Goal: Task Accomplishment & Management: Manage account settings

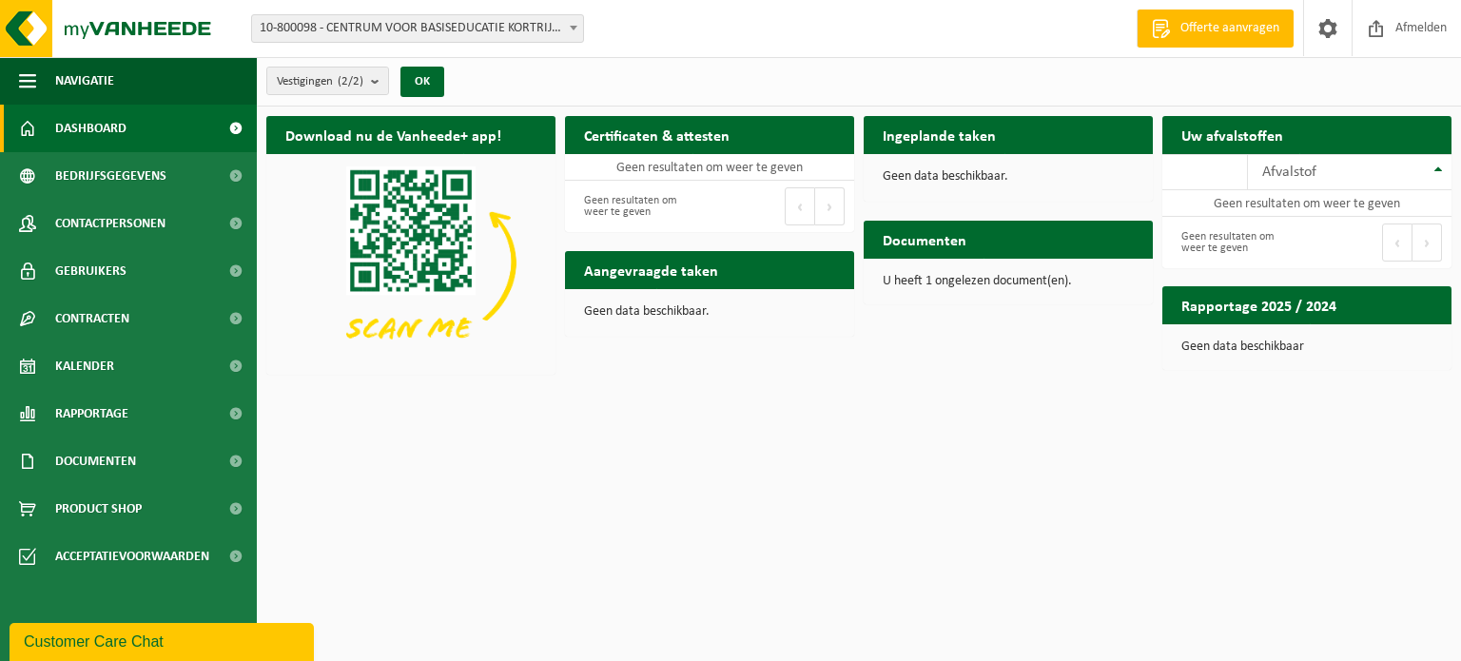
drag, startPoint x: 643, startPoint y: 273, endPoint x: 460, endPoint y: 264, distance: 183.9
click at [643, 273] on h2 "Aangevraagde taken" at bounding box center [651, 269] width 172 height 37
click at [1380, 167] on div "Afvalstof" at bounding box center [1346, 172] width 166 height 15
click at [492, 17] on span "10-800098 - CENTRUM VOOR BASISEDUCATIE KORTRIJK-[GEOGRAPHIC_DATA] VZW - [GEOGRA…" at bounding box center [417, 28] width 331 height 27
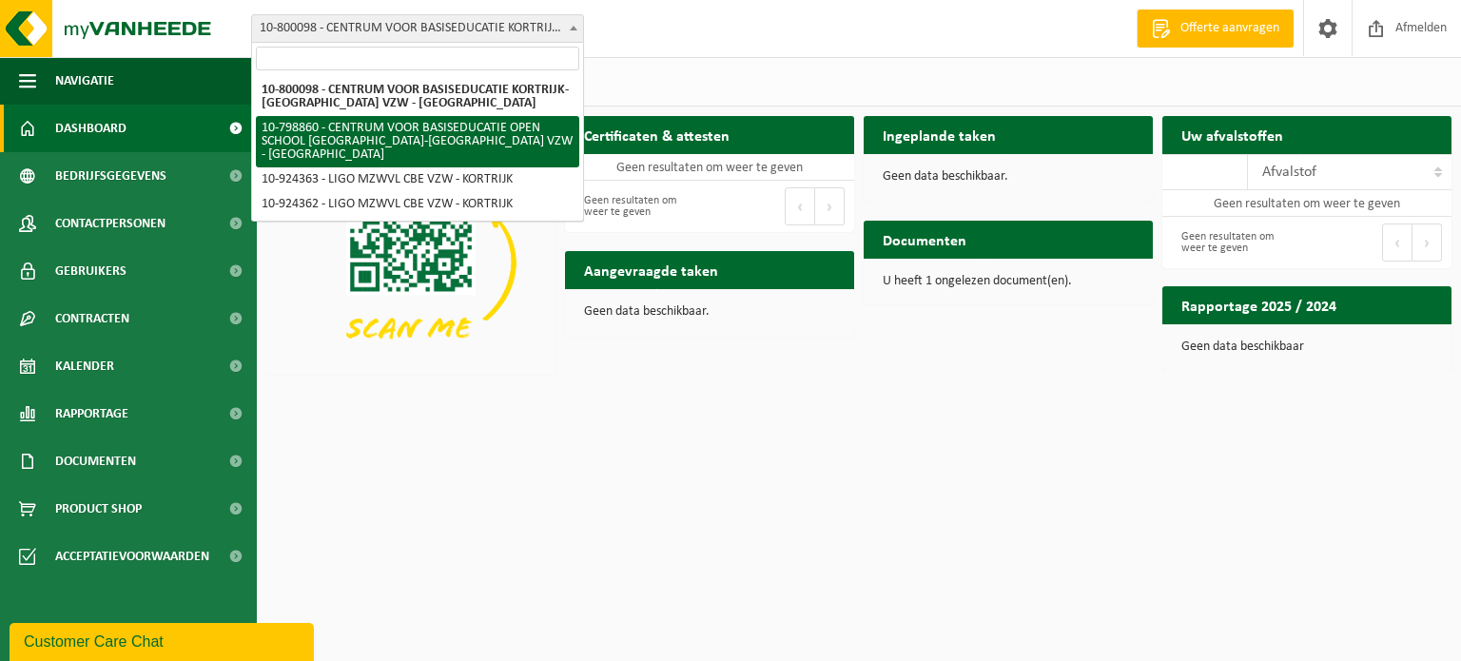
select select "101099"
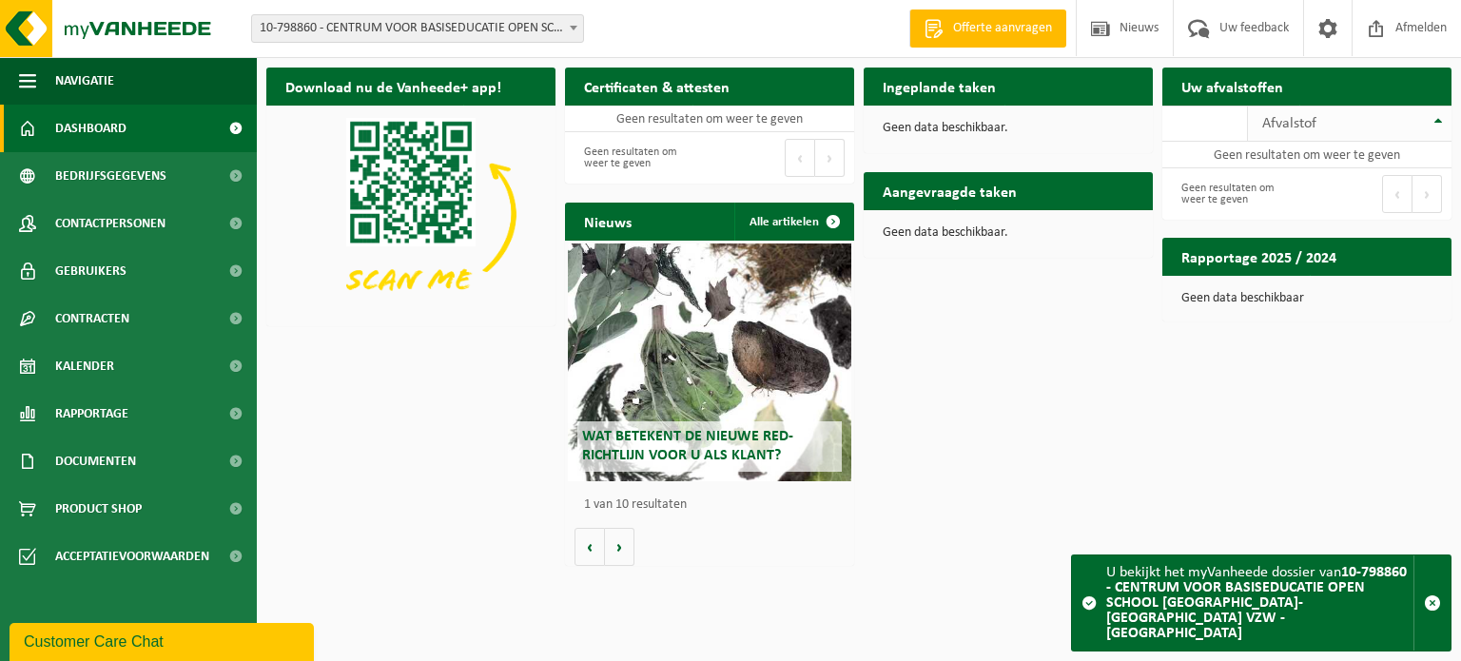
click at [1368, 116] on div "Afvalstof" at bounding box center [1346, 123] width 166 height 15
click at [512, 22] on span "10-798860 - CENTRUM VOOR BASISEDUCATIE OPEN SCHOOL [GEOGRAPHIC_DATA]-[GEOGRAPHI…" at bounding box center [417, 28] width 331 height 27
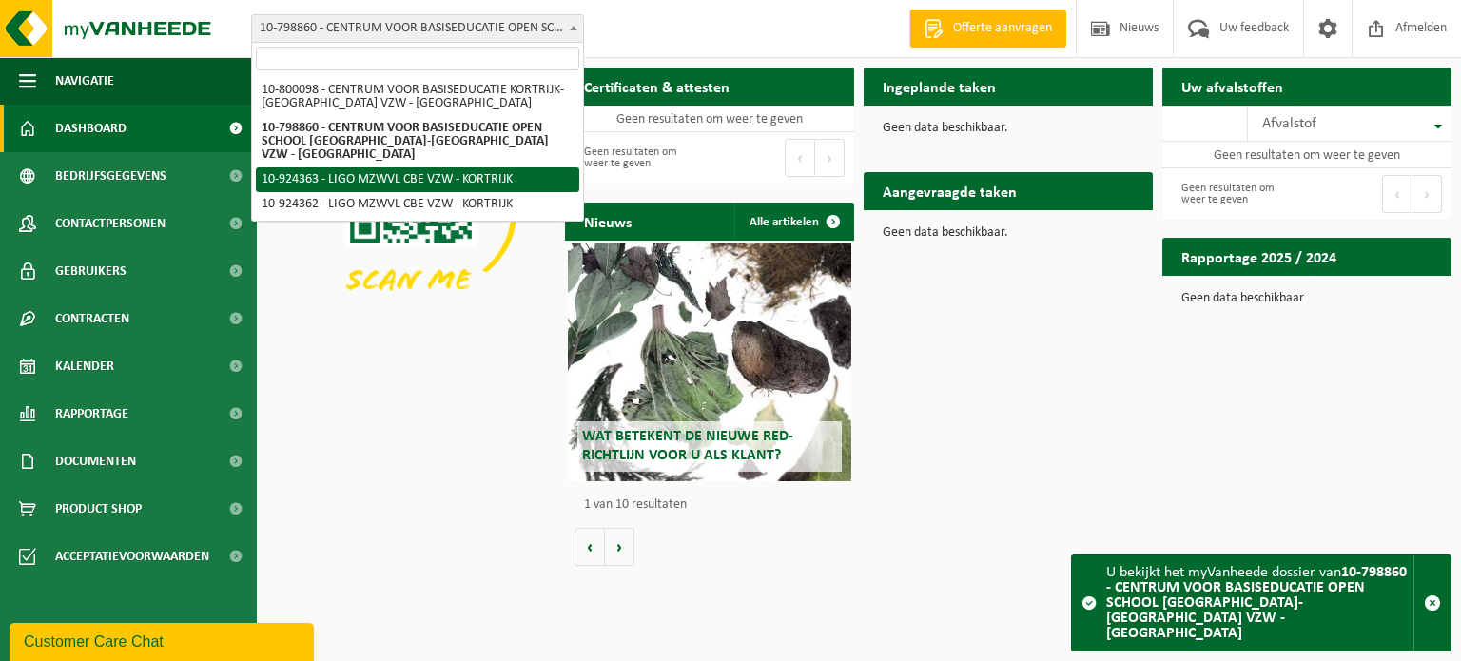
select select "131963"
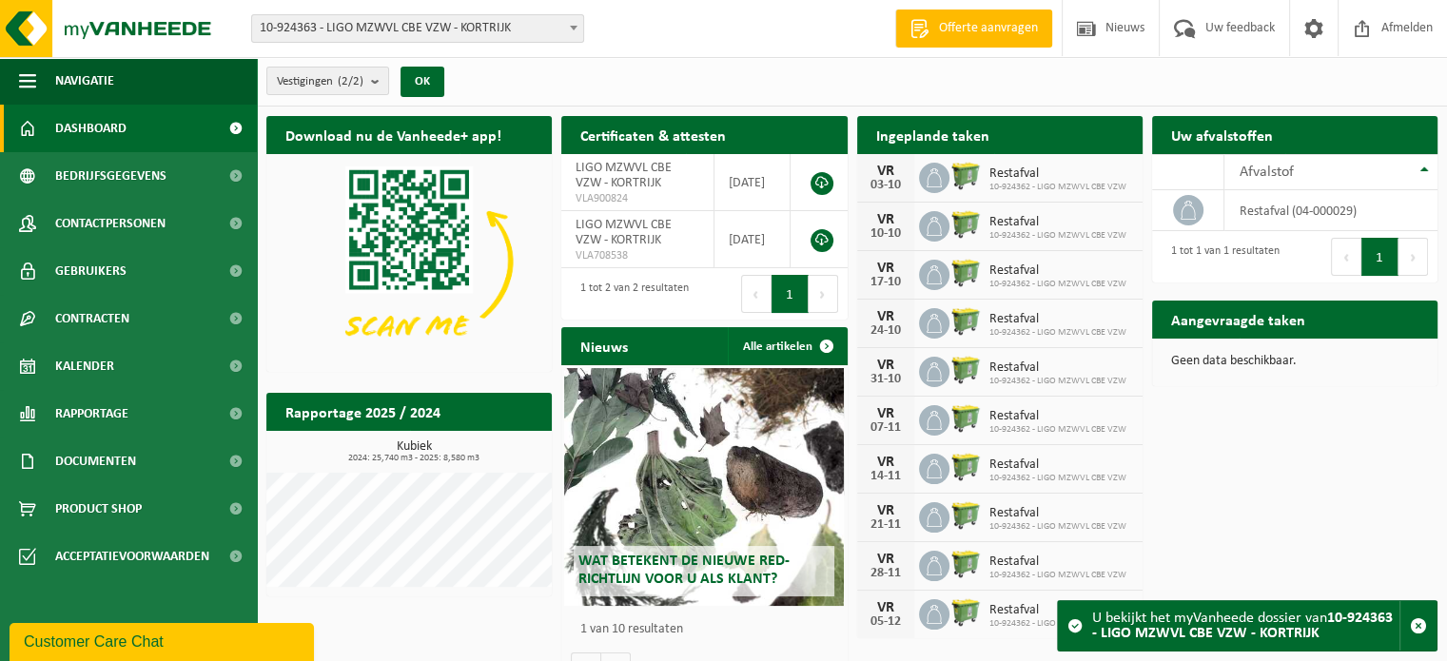
scroll to position [37, 0]
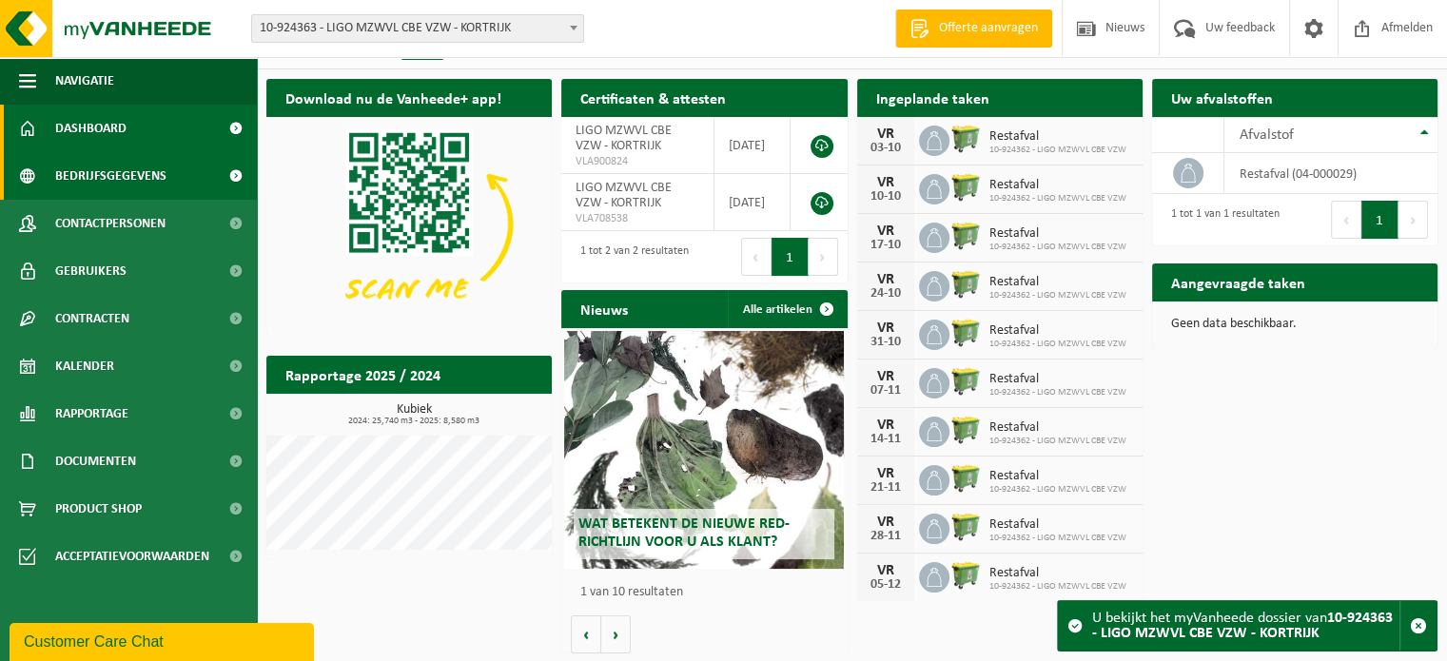
drag, startPoint x: 102, startPoint y: 168, endPoint x: 169, endPoint y: 182, distance: 68.9
click at [102, 168] on span "Bedrijfsgegevens" at bounding box center [110, 176] width 111 height 48
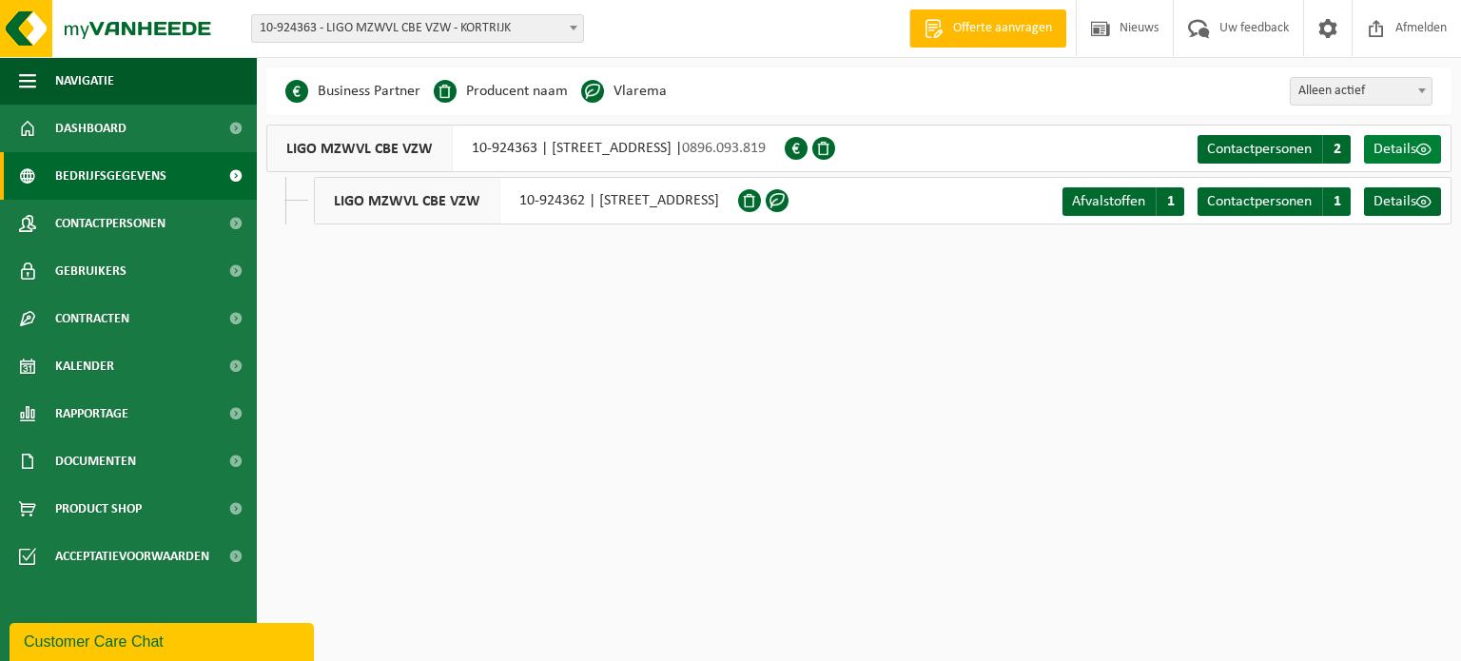
click at [1408, 151] on span "Details" at bounding box center [1395, 149] width 43 height 15
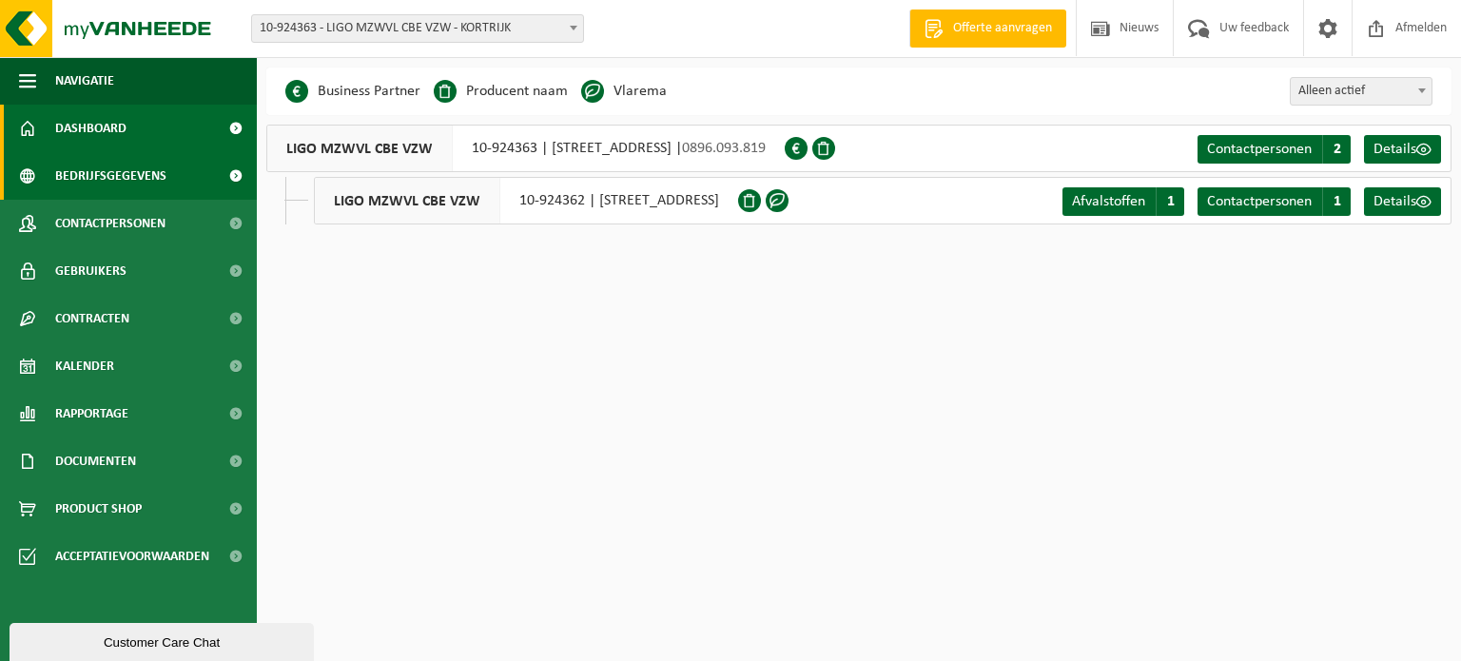
click at [90, 117] on span "Dashboard" at bounding box center [90, 129] width 71 height 48
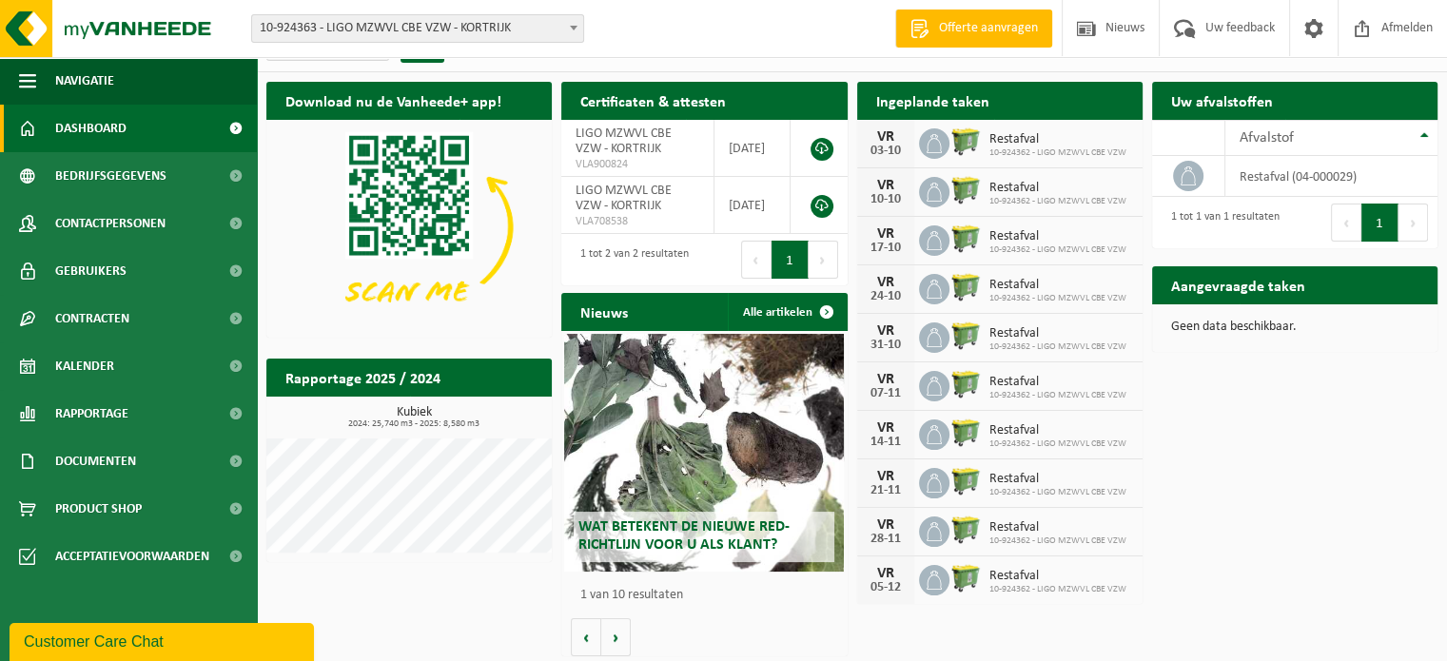
scroll to position [37, 0]
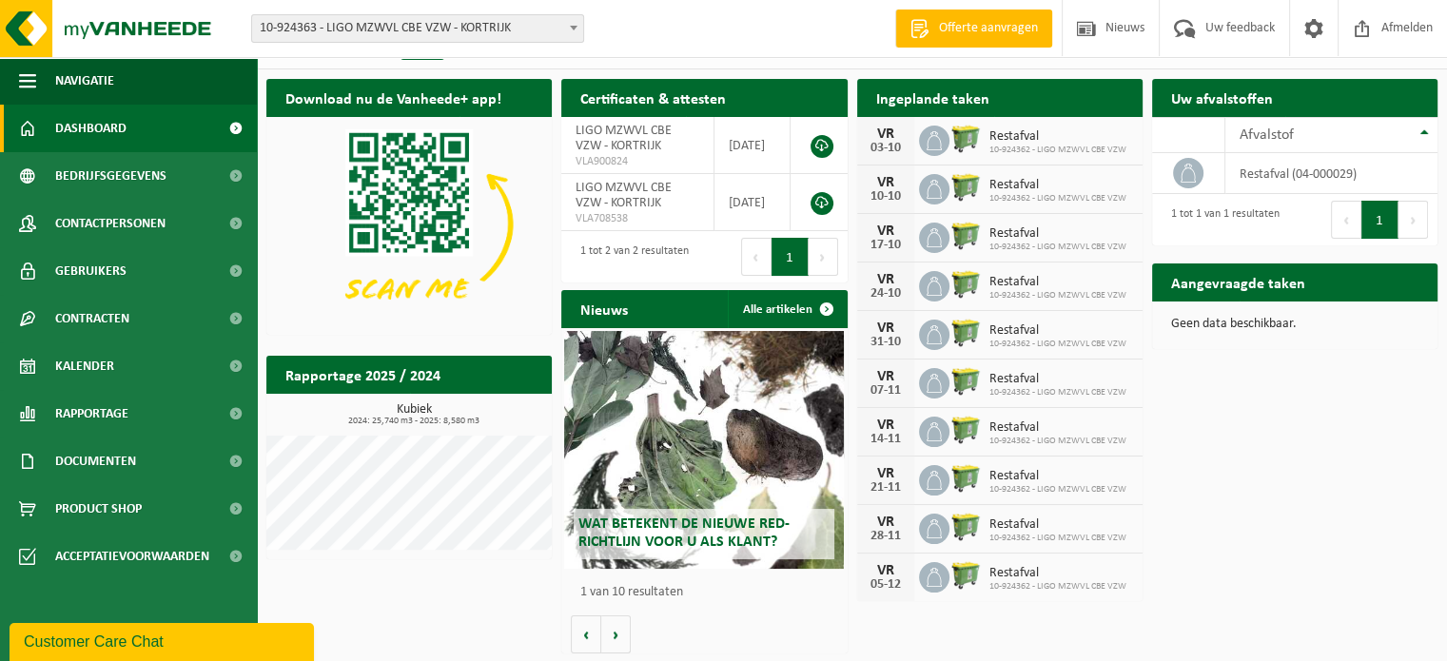
click at [1242, 304] on div "Geen data beschikbaar." at bounding box center [1294, 325] width 285 height 46
click at [1248, 269] on h2 "Aangevraagde taken" at bounding box center [1238, 282] width 172 height 37
click at [1245, 280] on h2 "Aangevraagde taken" at bounding box center [1238, 282] width 172 height 37
click at [1256, 310] on div "Geen data beschikbaar." at bounding box center [1294, 325] width 285 height 46
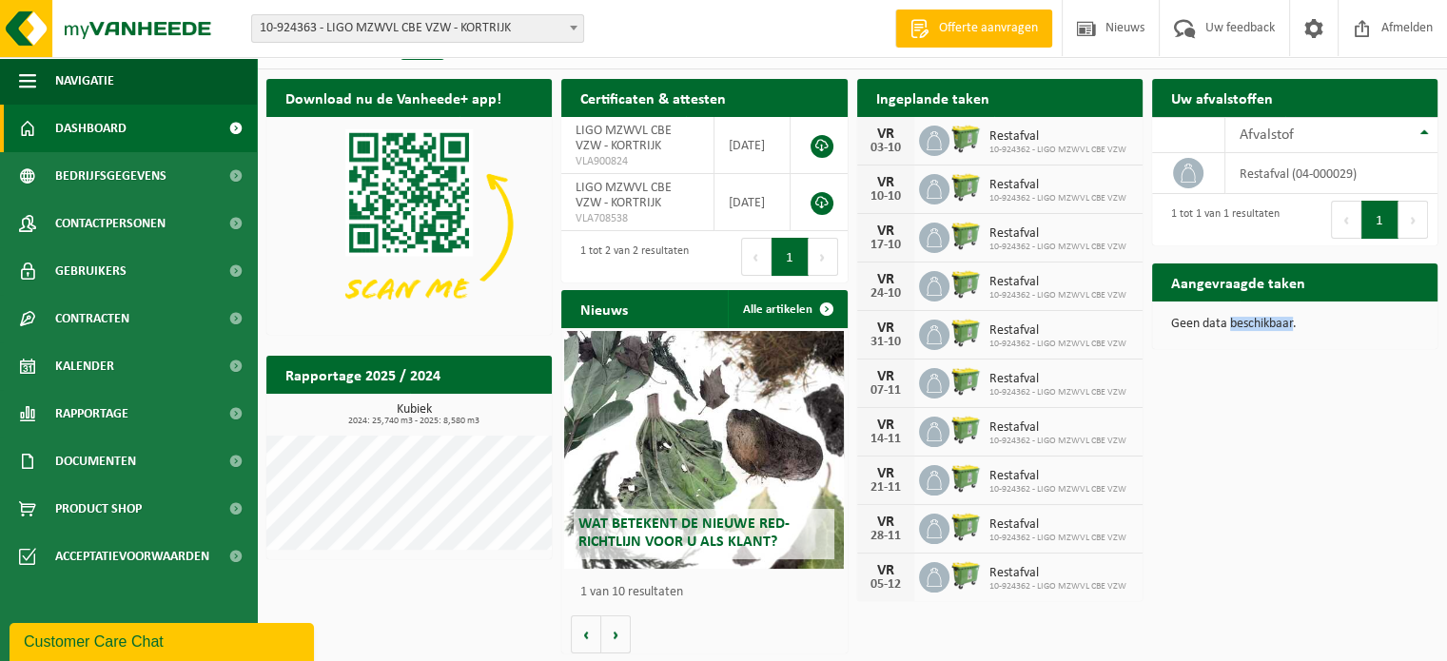
click at [1256, 310] on div "Geen data beschikbaar." at bounding box center [1294, 325] width 285 height 46
click at [1263, 323] on p "Geen data beschikbaar." at bounding box center [1294, 324] width 247 height 13
drag, startPoint x: 1275, startPoint y: 334, endPoint x: 1286, endPoint y: 330, distance: 12.0
click at [1277, 334] on div "Geen data beschikbaar." at bounding box center [1294, 325] width 285 height 46
drag, startPoint x: 1302, startPoint y: 294, endPoint x: 1348, endPoint y: 356, distance: 77.5
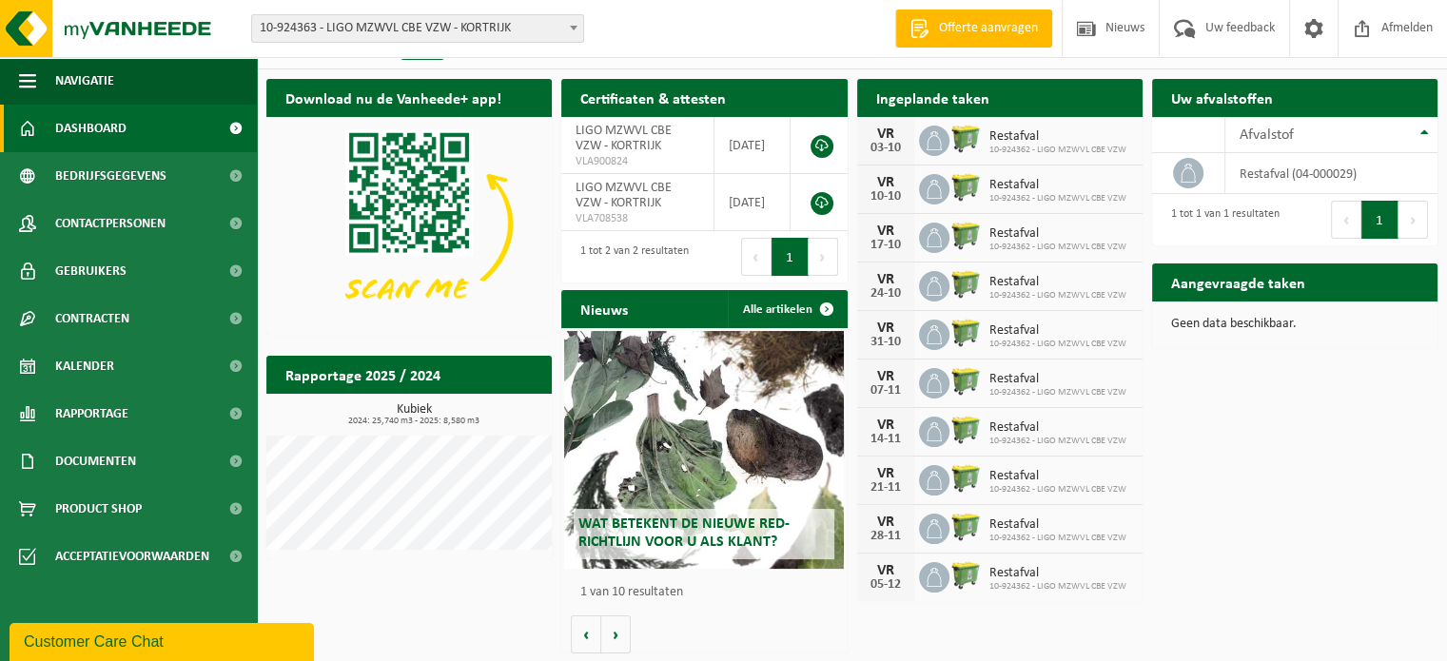
click at [1302, 293] on h2 "Aangevraagde taken" at bounding box center [1238, 282] width 172 height 37
click at [1359, 374] on div "Download nu de Vanheede+ app! Verberg Certificaten & attesten Bekijk uw certifi…" at bounding box center [852, 366] width 1181 height 594
click at [973, 33] on span "Offerte aanvragen" at bounding box center [988, 28] width 108 height 19
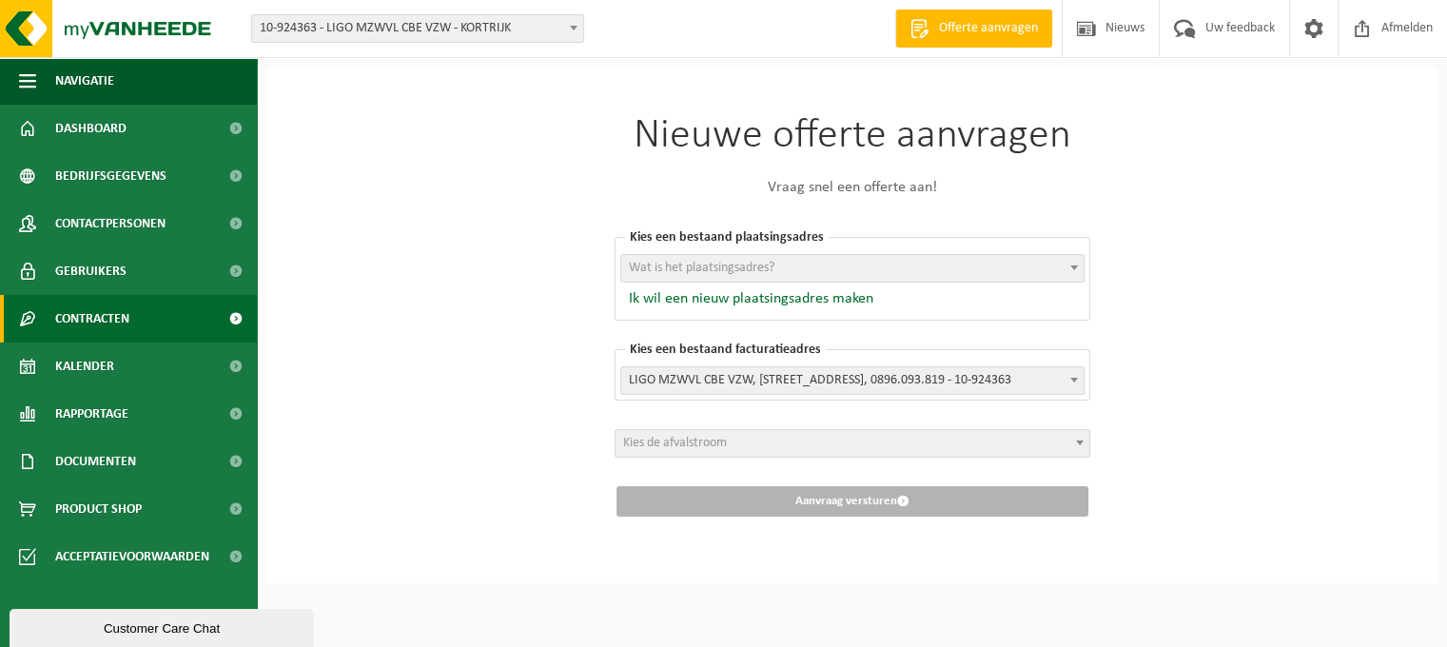
click at [116, 315] on span "Contracten" at bounding box center [92, 319] width 74 height 48
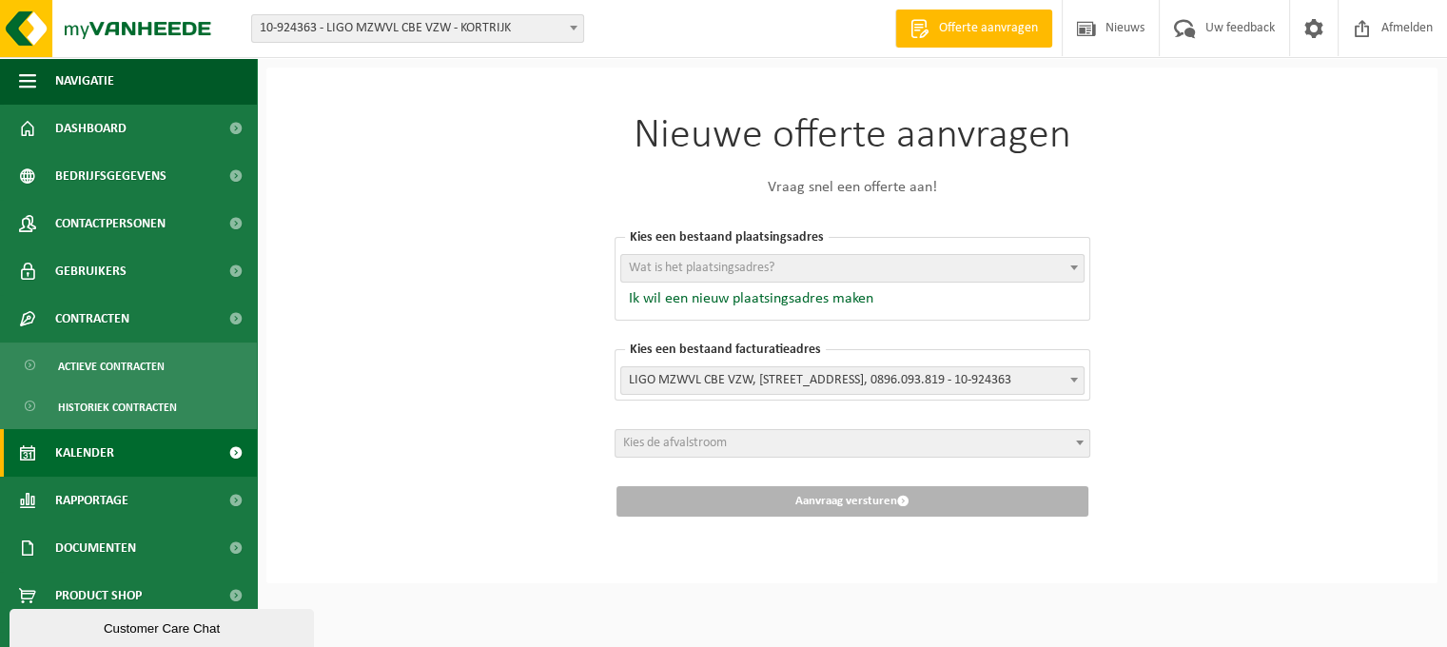
click at [100, 453] on span "Kalender" at bounding box center [84, 453] width 59 height 48
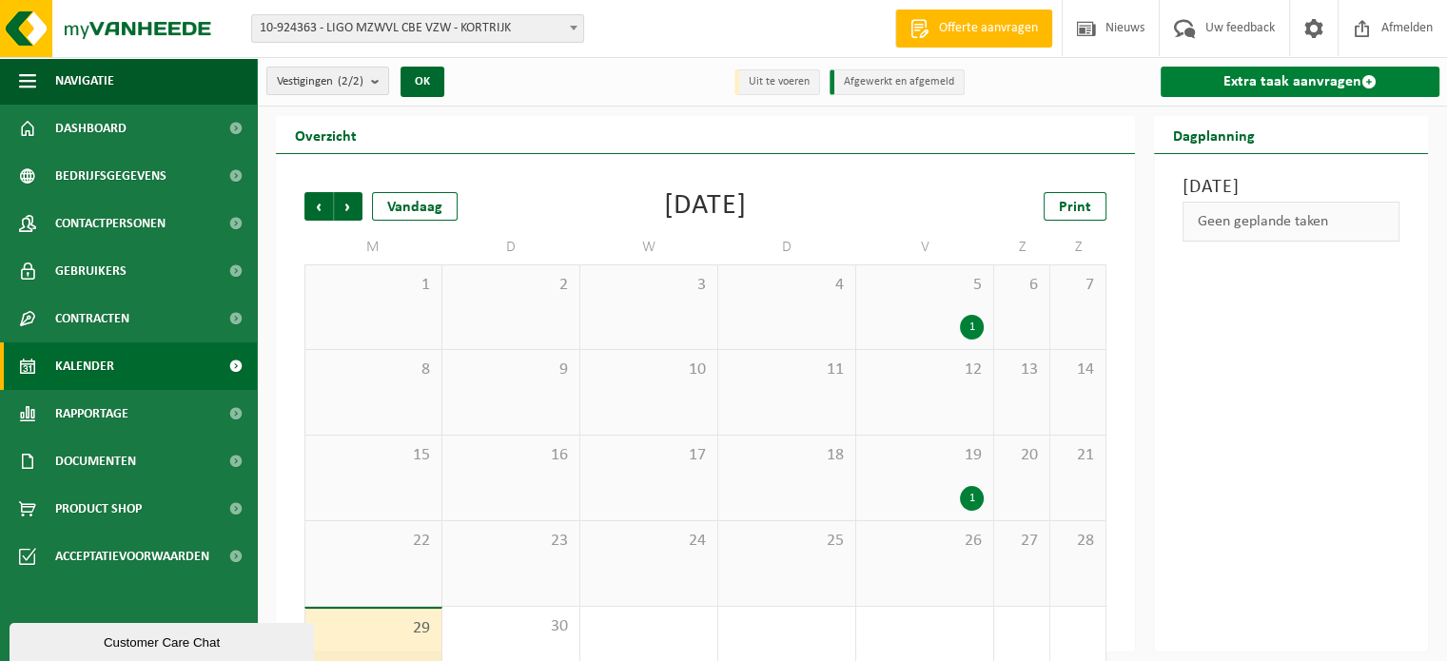
click at [1336, 79] on link "Extra taak aanvragen" at bounding box center [1300, 82] width 279 height 30
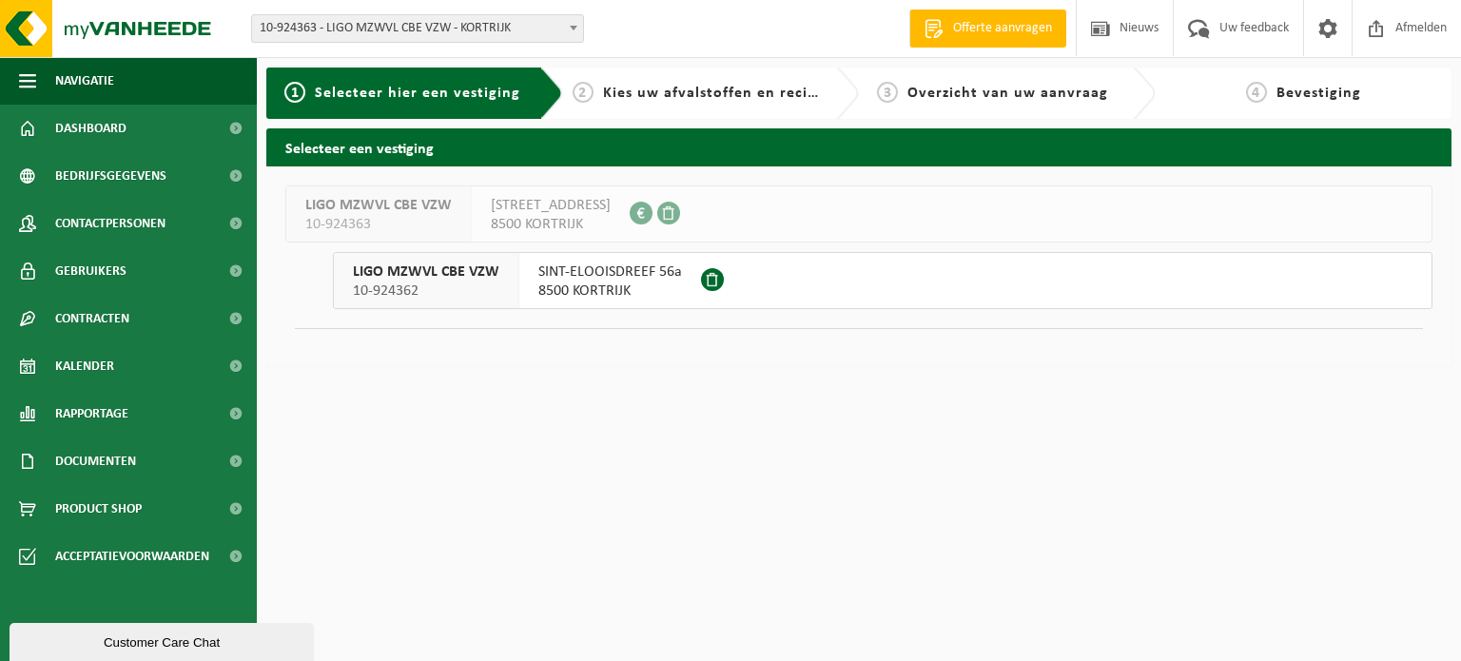
click at [575, 225] on span "8500 KORTRIJK" at bounding box center [551, 224] width 120 height 19
click at [583, 213] on span "[STREET_ADDRESS]" at bounding box center [551, 205] width 120 height 19
click at [560, 218] on span "8500 KORTRIJK" at bounding box center [551, 224] width 120 height 19
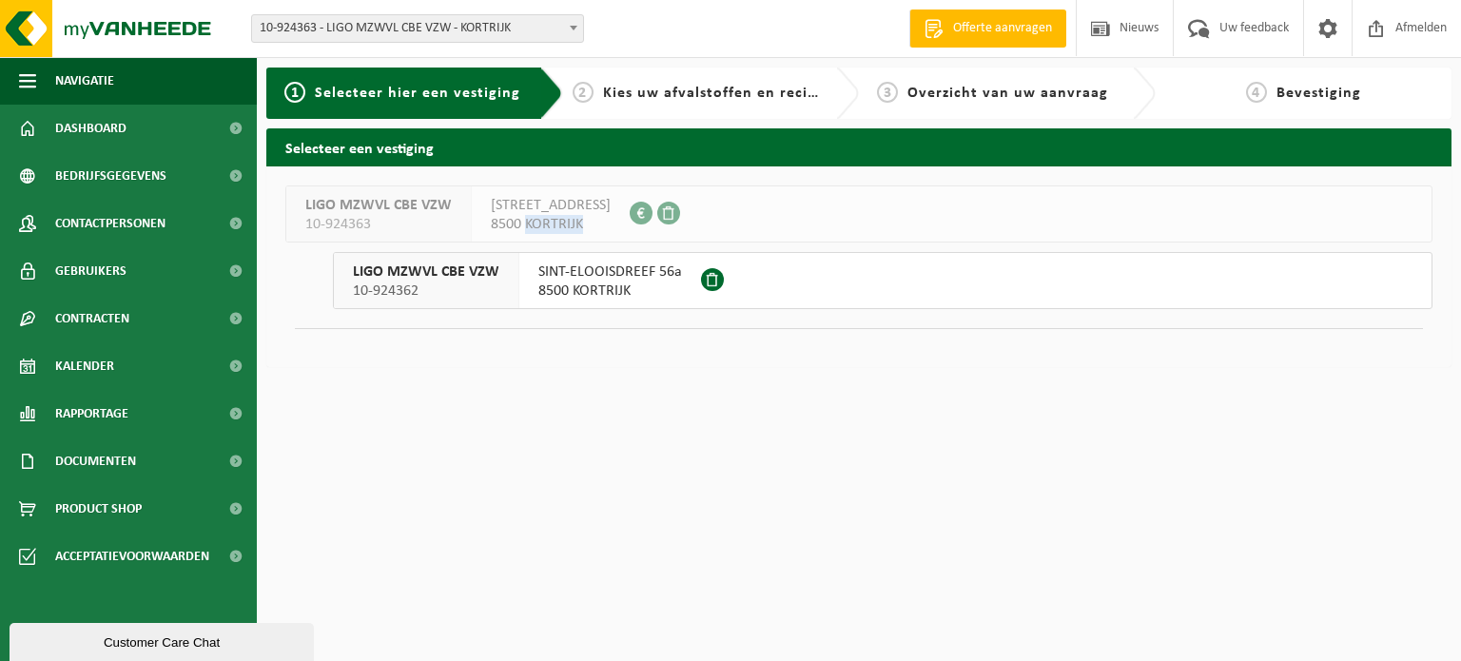
click at [559, 218] on span "8500 KORTRIJK" at bounding box center [551, 224] width 120 height 19
click at [558, 219] on span "8500 KORTRIJK" at bounding box center [551, 224] width 120 height 19
click at [603, 216] on span "8500 KORTRIJK" at bounding box center [551, 224] width 120 height 19
click at [730, 198] on div "LIGO MZWVL CBE VZW 10-924363 REKOLLETTENSTRAAT 23 8500 KORTRIJK 0896.093.819" at bounding box center [858, 214] width 1147 height 57
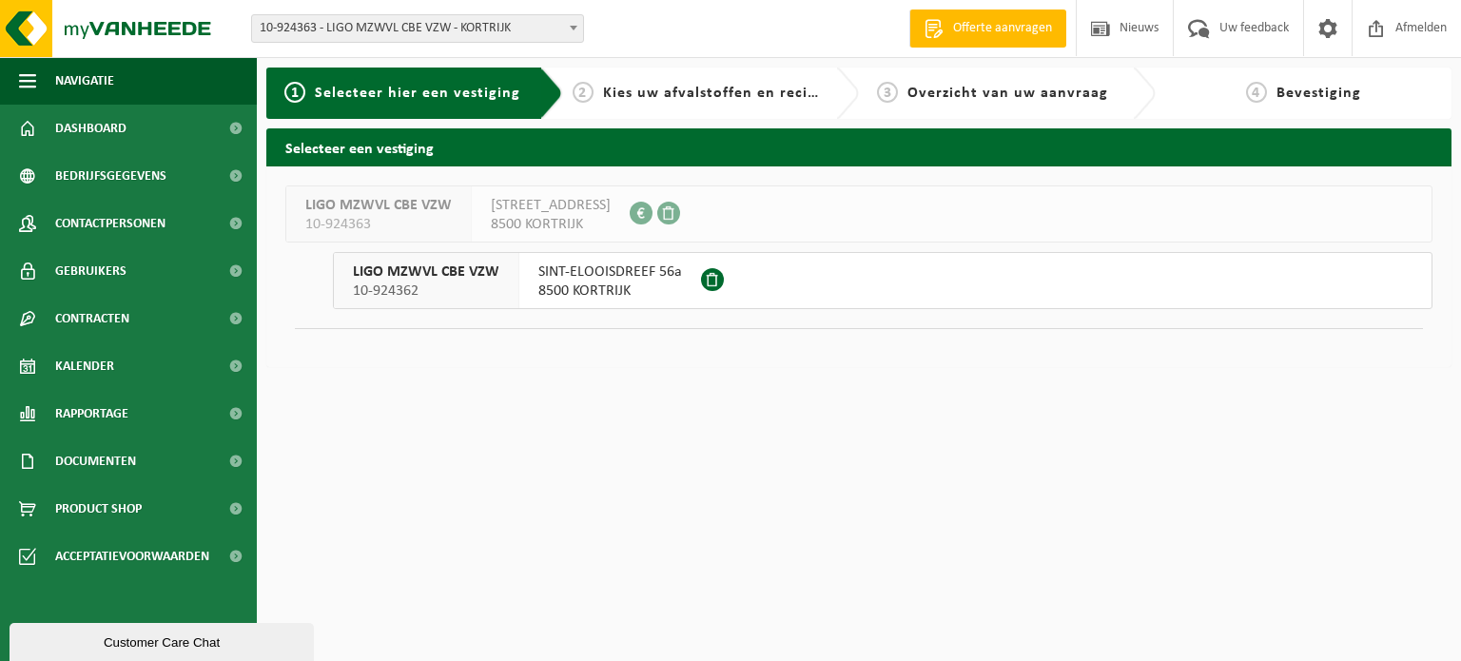
click at [680, 206] on span at bounding box center [668, 213] width 23 height 23
click at [473, 9] on div "Vestiging: 10-800098 - CENTRUM VOOR BASISEDUCATIE KORTRIJK-ROESELARE VZW - KORT…" at bounding box center [730, 29] width 1461 height 58
click at [468, 32] on span "10-924363 - LIGO MZWVL CBE VZW - KORTRIJK" at bounding box center [417, 28] width 331 height 27
click at [664, 16] on div "Vestiging: 10-800098 - CENTRUM VOOR BASISEDUCATIE KORTRIJK-ROESELARE VZW - KORT…" at bounding box center [730, 29] width 1461 height 58
drag, startPoint x: 559, startPoint y: 25, endPoint x: 566, endPoint y: 34, distance: 11.6
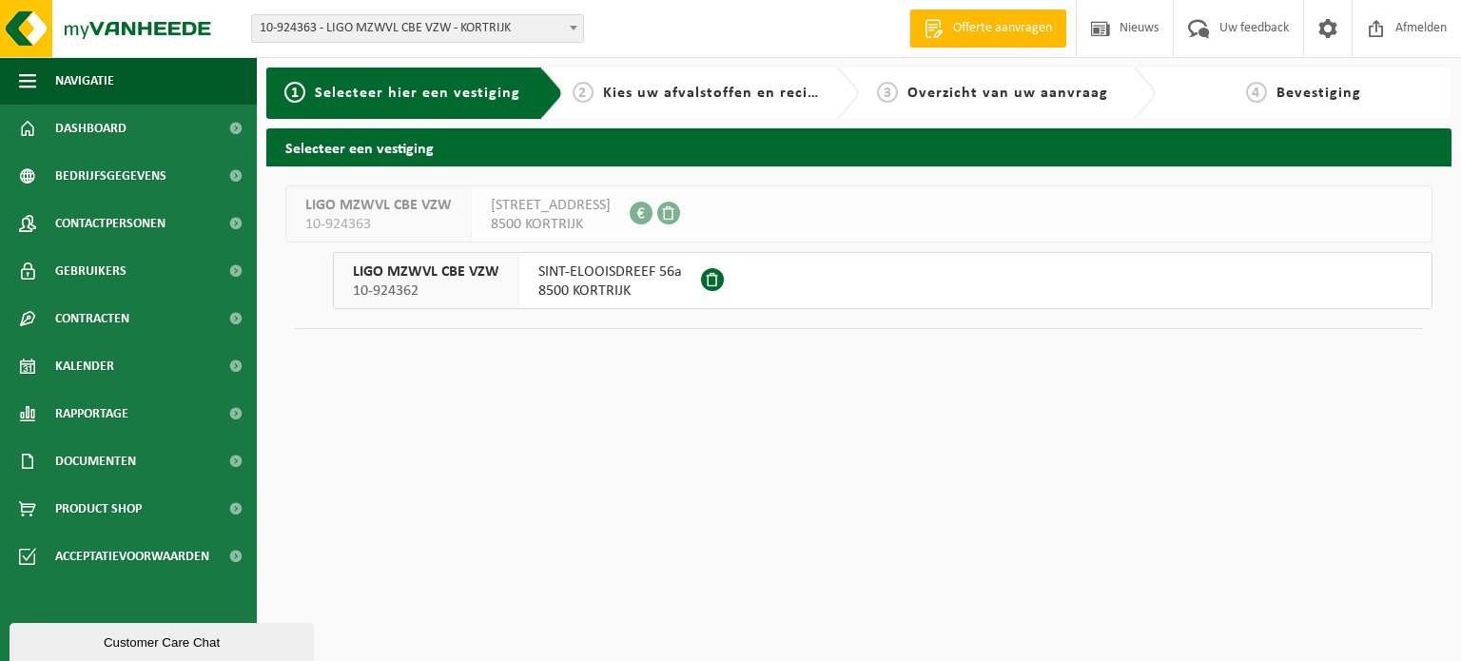
click at [560, 27] on span "10-924363 - LIGO MZWVL CBE VZW - KORTRIJK" at bounding box center [417, 28] width 331 height 27
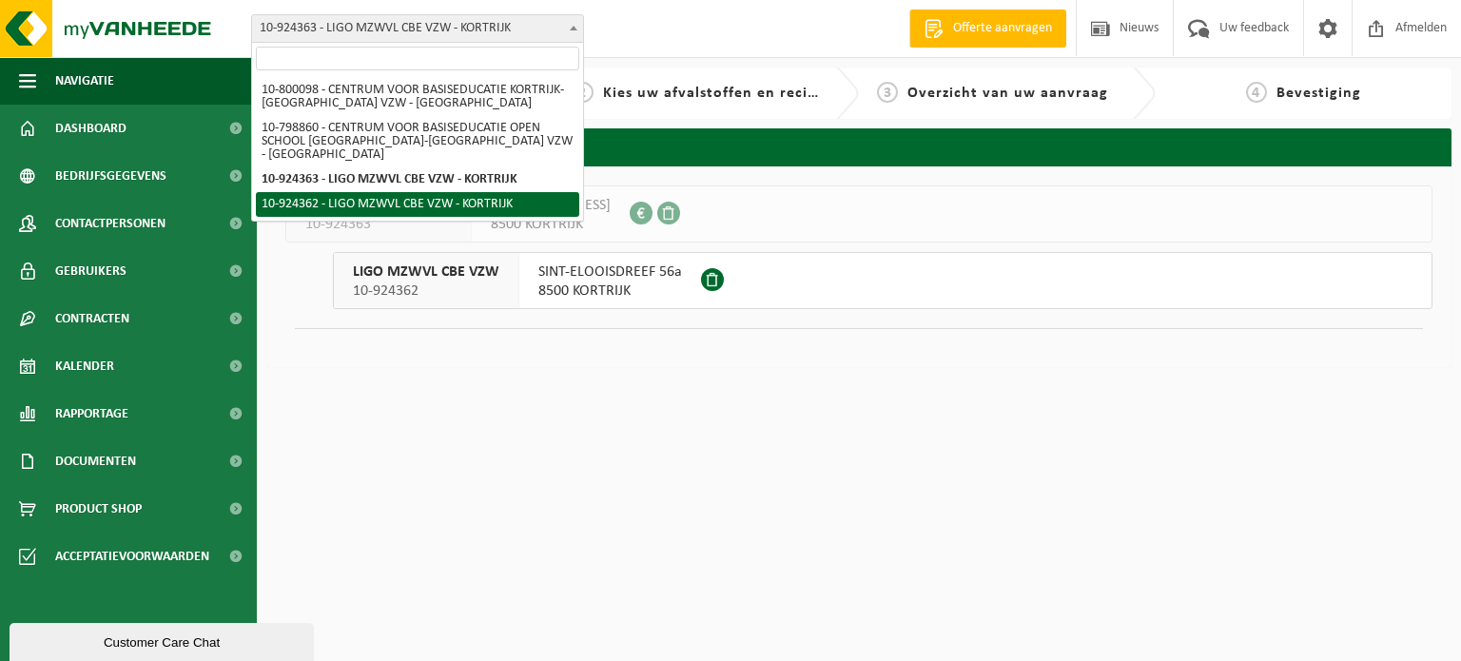
select select "131962"
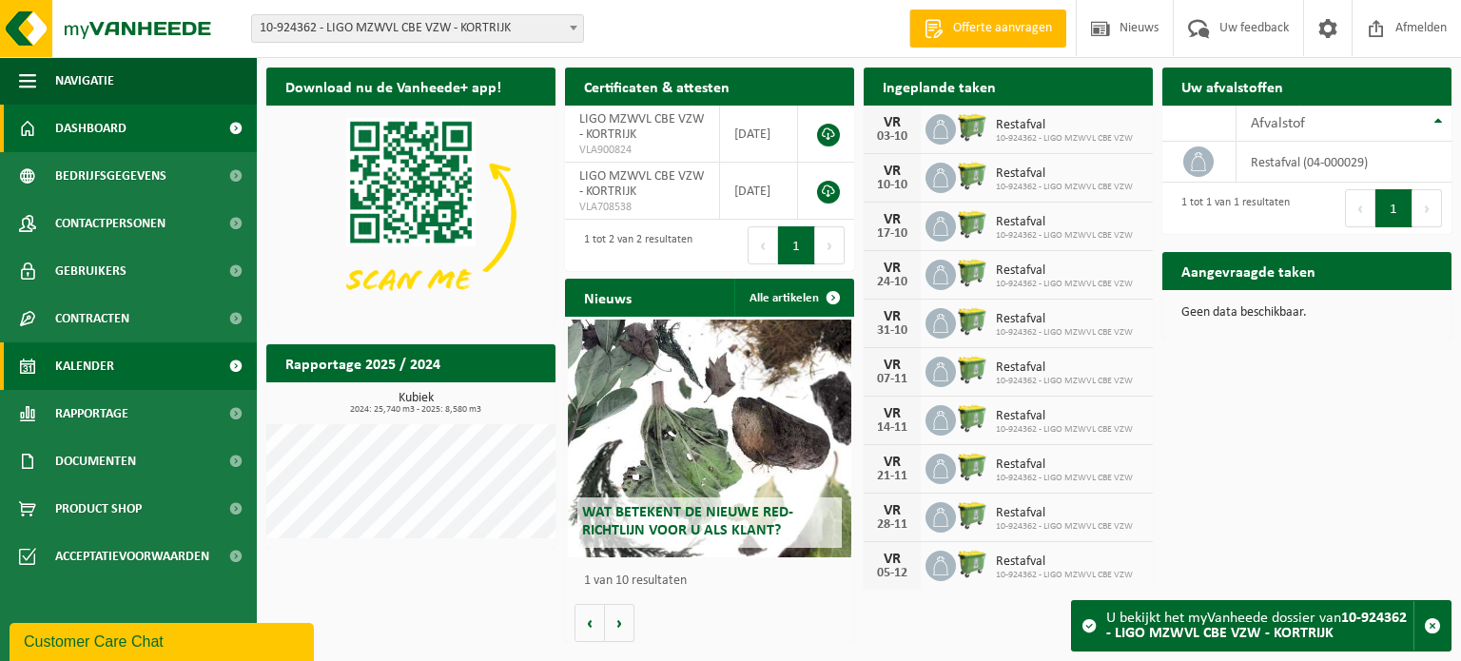
click at [94, 364] on span "Kalender" at bounding box center [84, 367] width 59 height 48
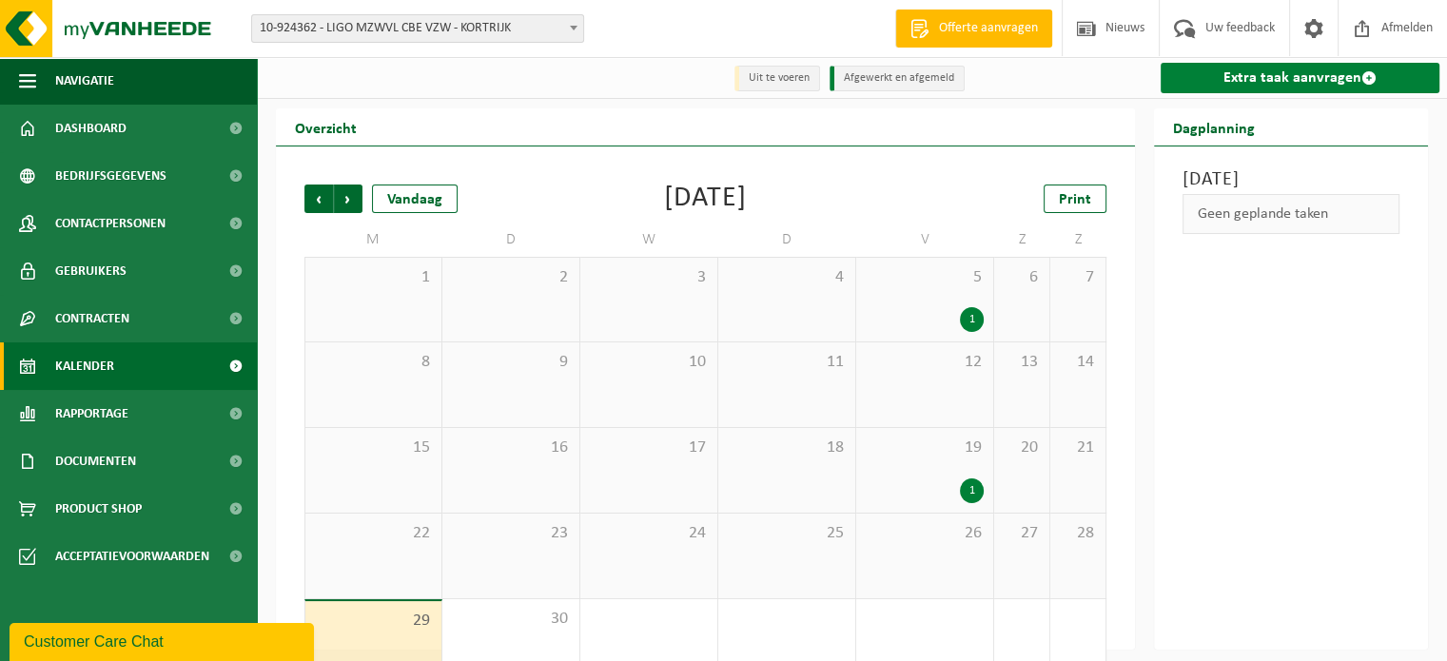
click at [1353, 82] on link "Extra taak aanvragen" at bounding box center [1300, 78] width 279 height 30
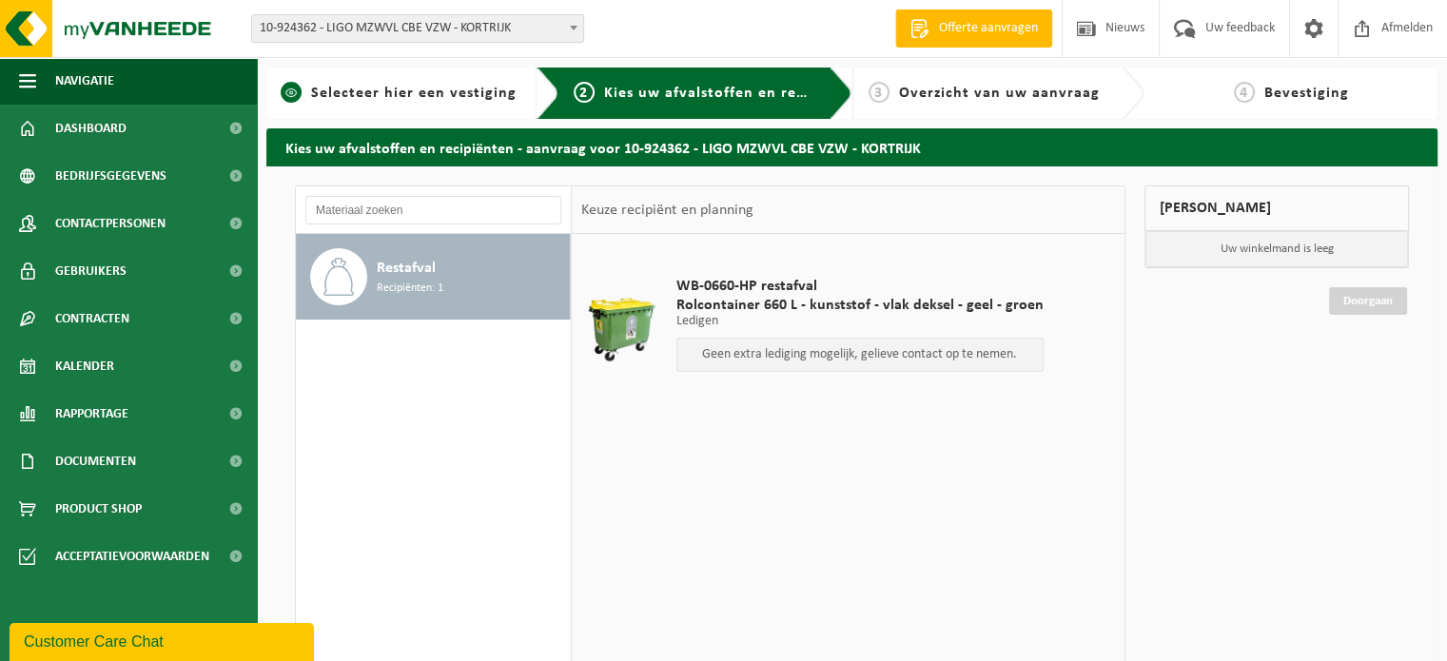
click at [419, 86] on span "Selecteer hier een vestiging" at bounding box center [414, 93] width 206 height 15
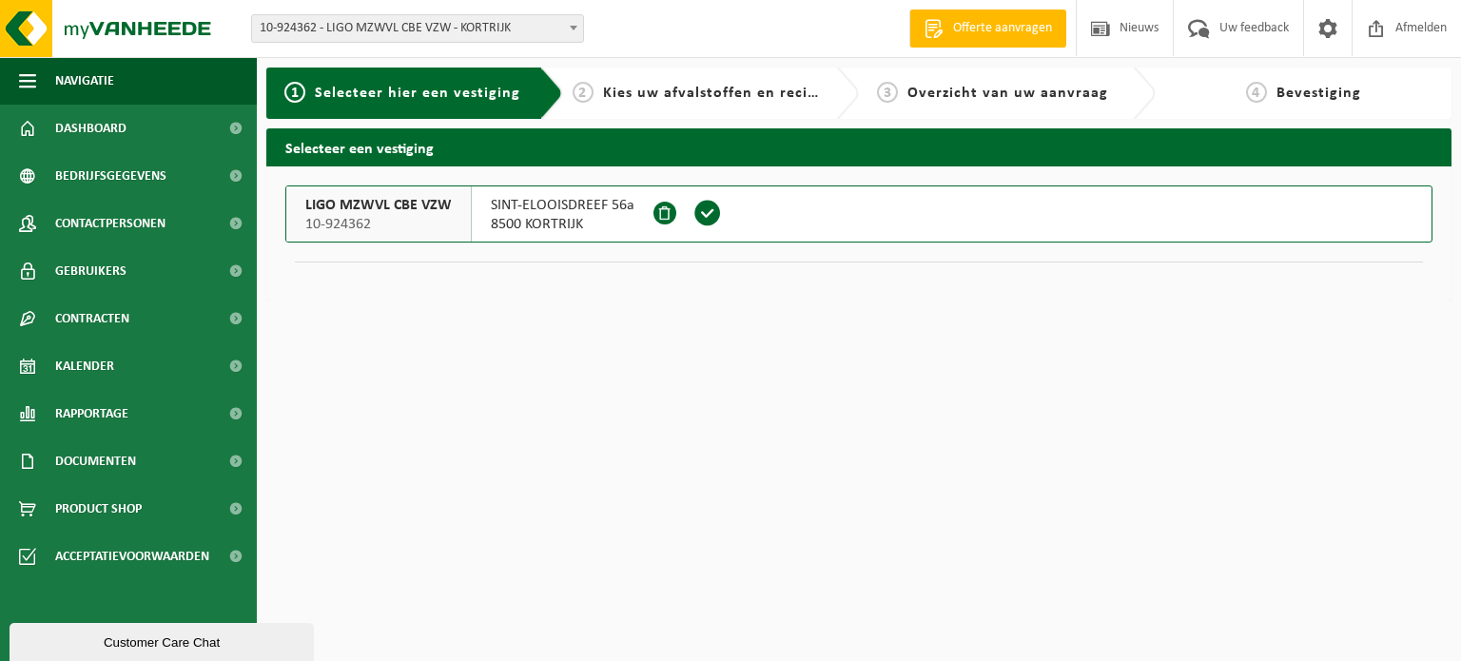
click at [708, 88] on span "Kies uw afvalstoffen en recipiënten" at bounding box center [734, 93] width 262 height 15
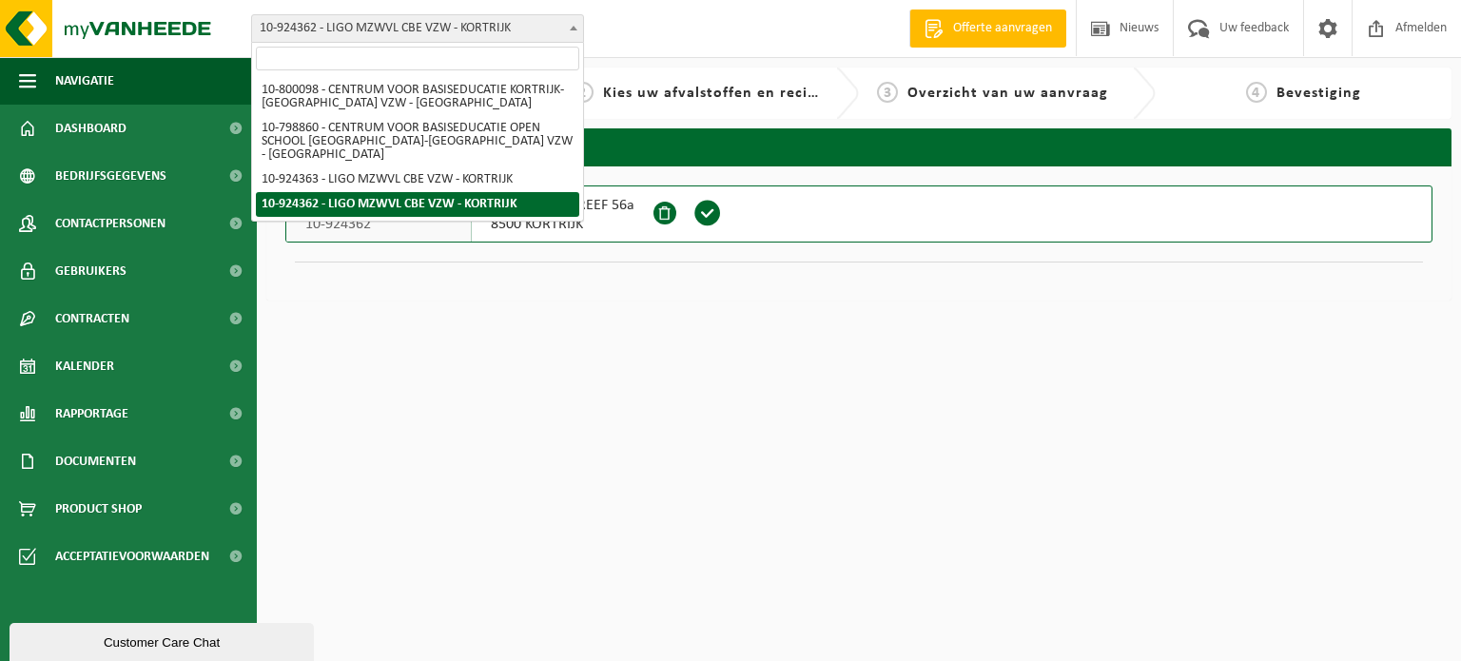
click at [422, 18] on span "10-924362 - LIGO MZWVL CBE VZW - KORTRIJK" at bounding box center [417, 28] width 331 height 27
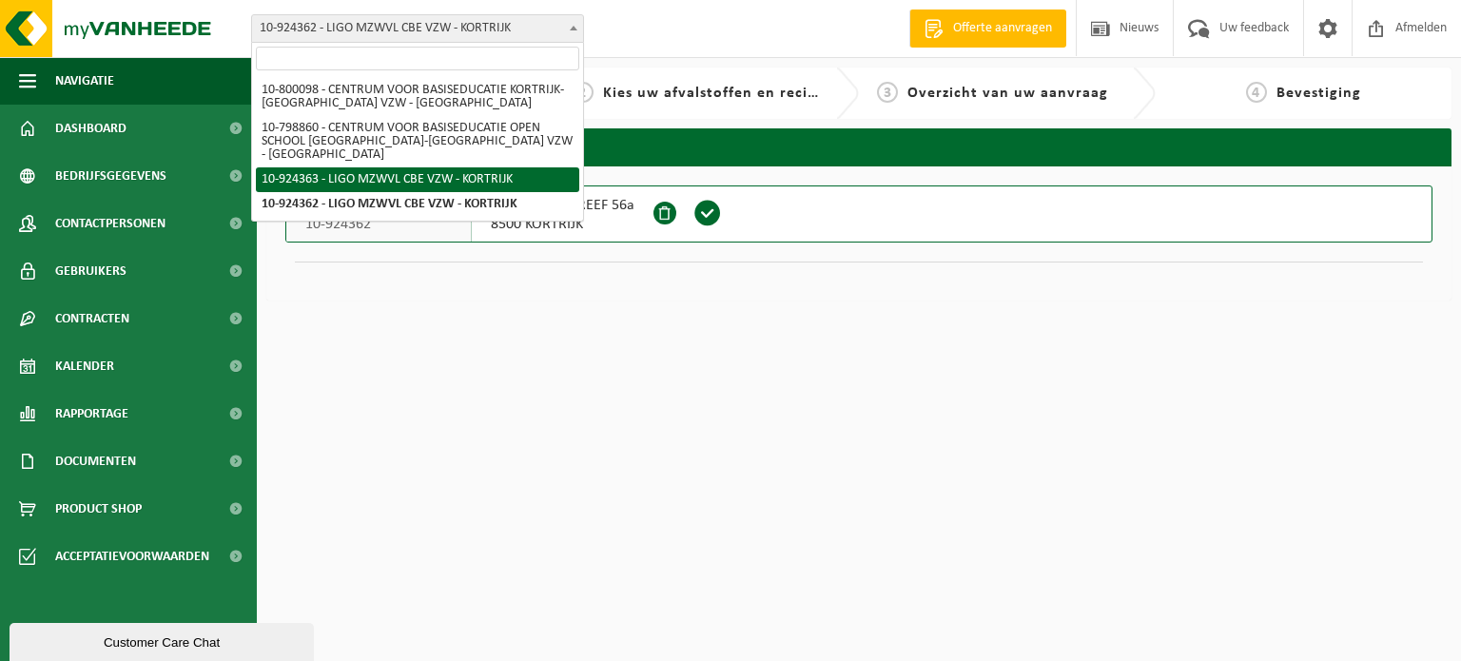
select select "131963"
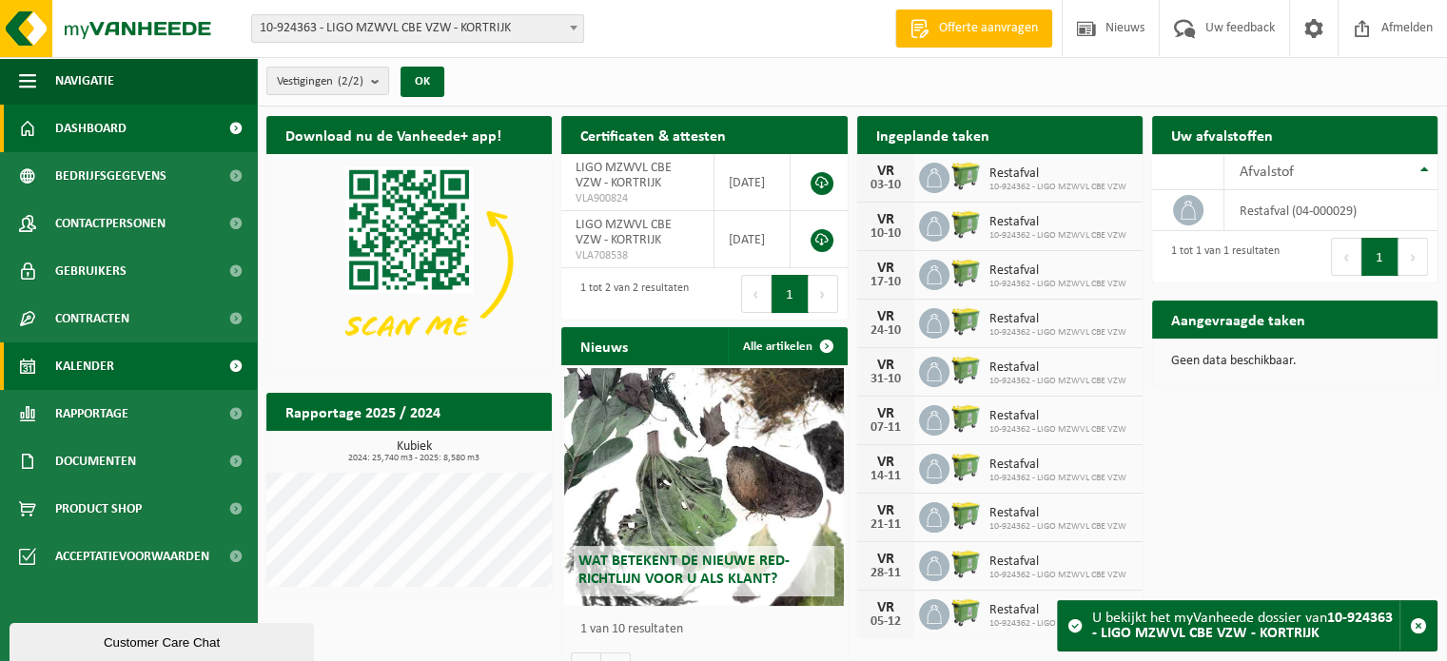
click at [190, 372] on link "Kalender" at bounding box center [128, 367] width 257 height 48
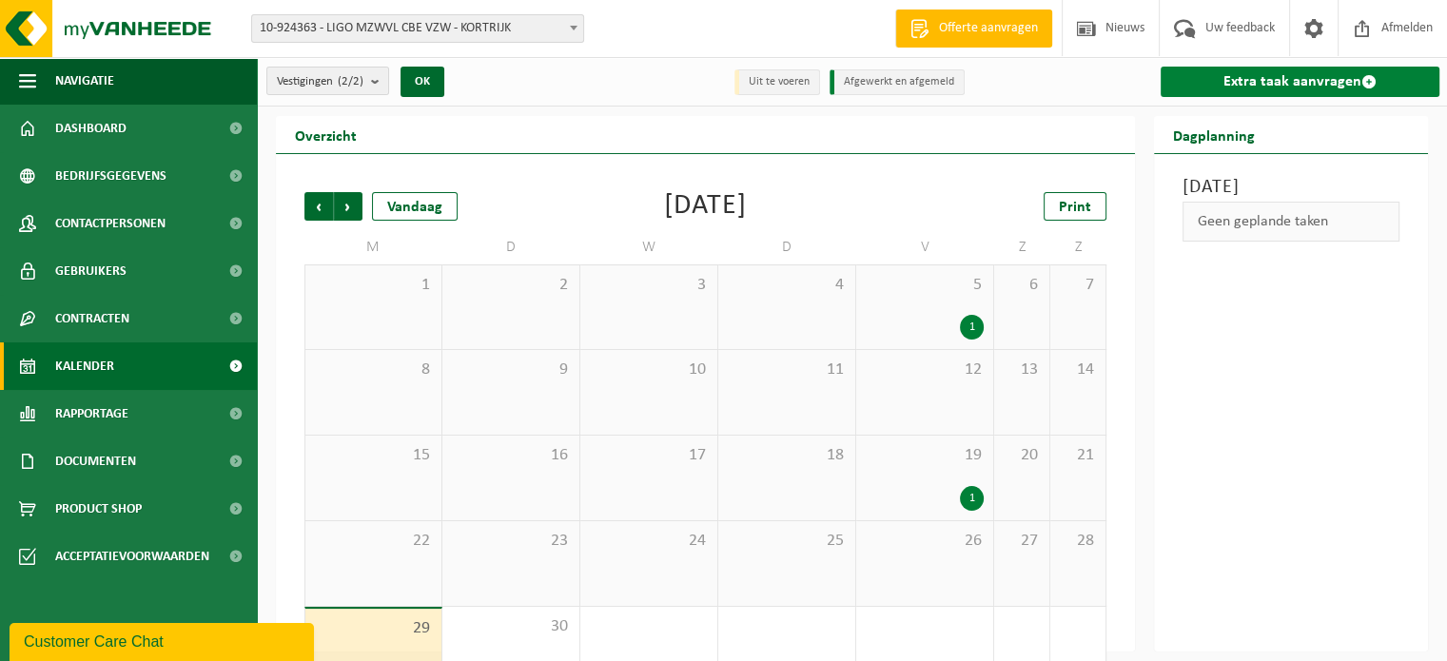
click at [1314, 67] on link "Extra taak aanvragen" at bounding box center [1300, 82] width 279 height 30
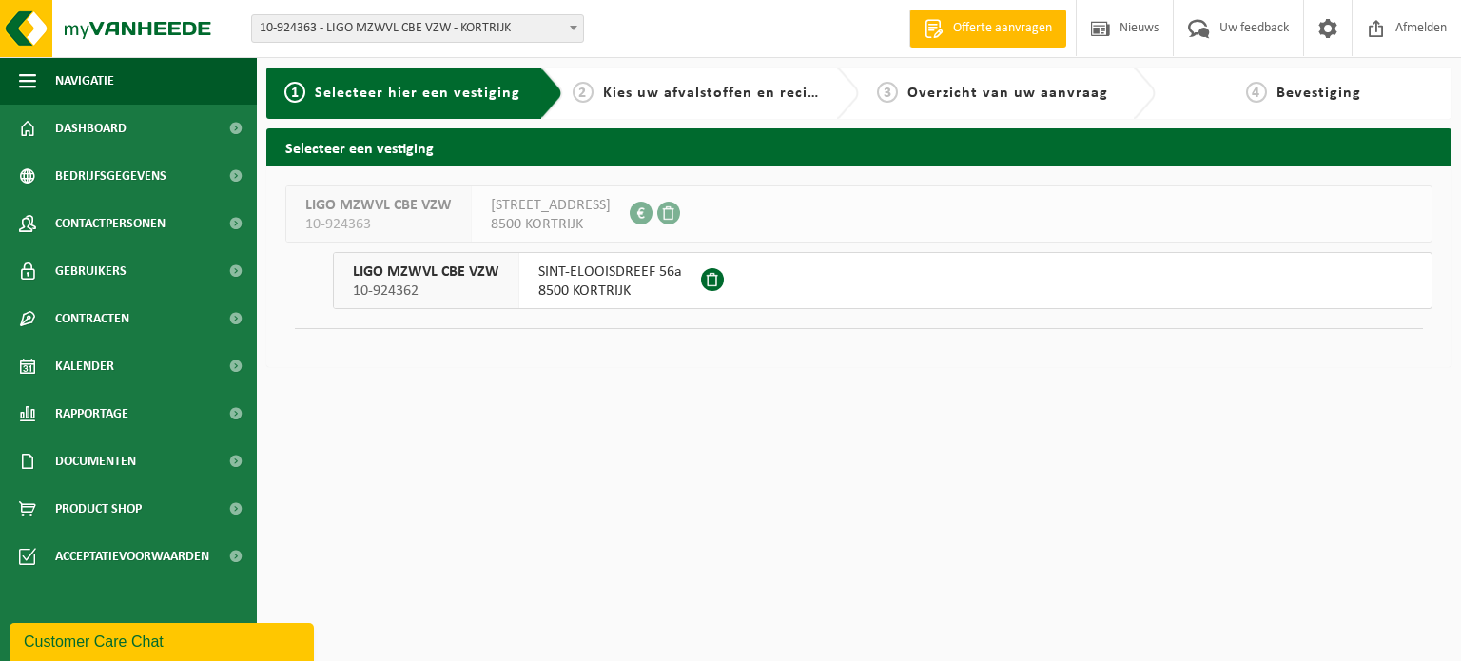
click at [581, 224] on span "8500 KORTRIJK" at bounding box center [551, 224] width 120 height 19
click at [581, 221] on span "8500 KORTRIJK" at bounding box center [551, 224] width 120 height 19
click at [601, 269] on span "SINT-ELOOISDREEF 56a" at bounding box center [611, 272] width 144 height 19
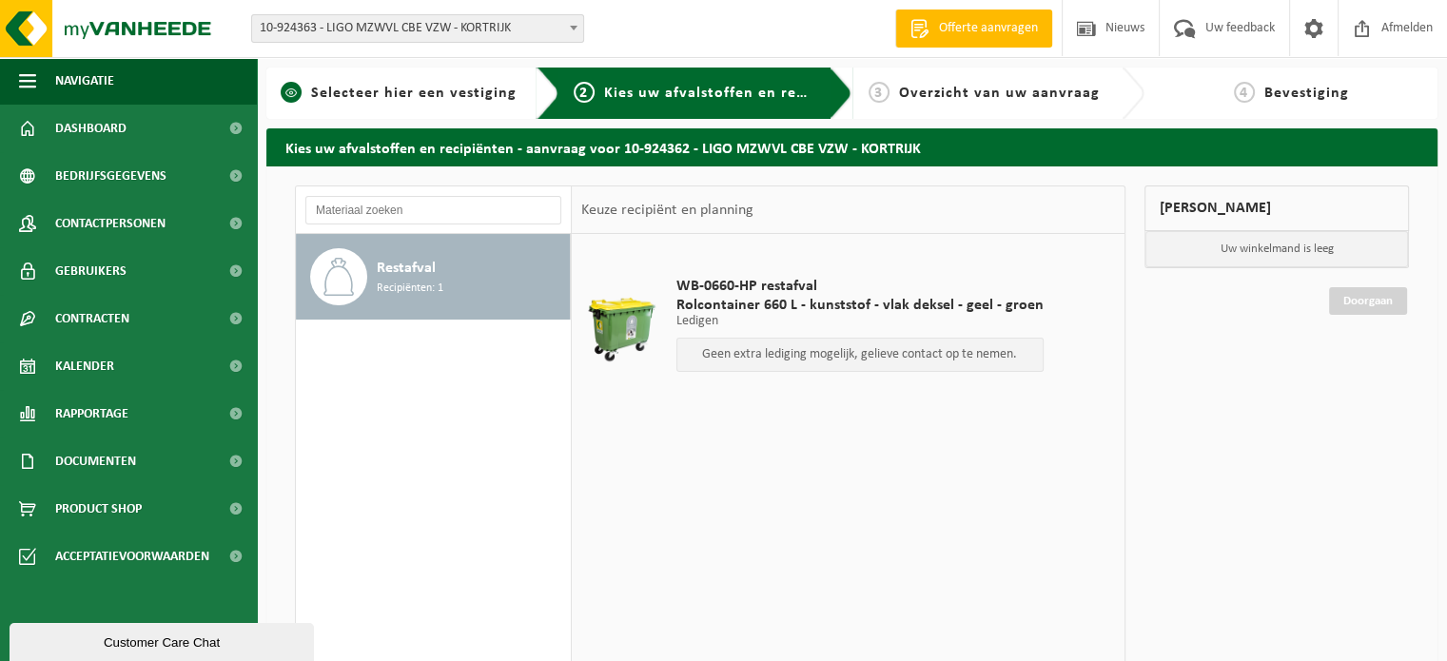
click at [394, 82] on link "1 Selecteer hier een vestiging" at bounding box center [398, 93] width 245 height 23
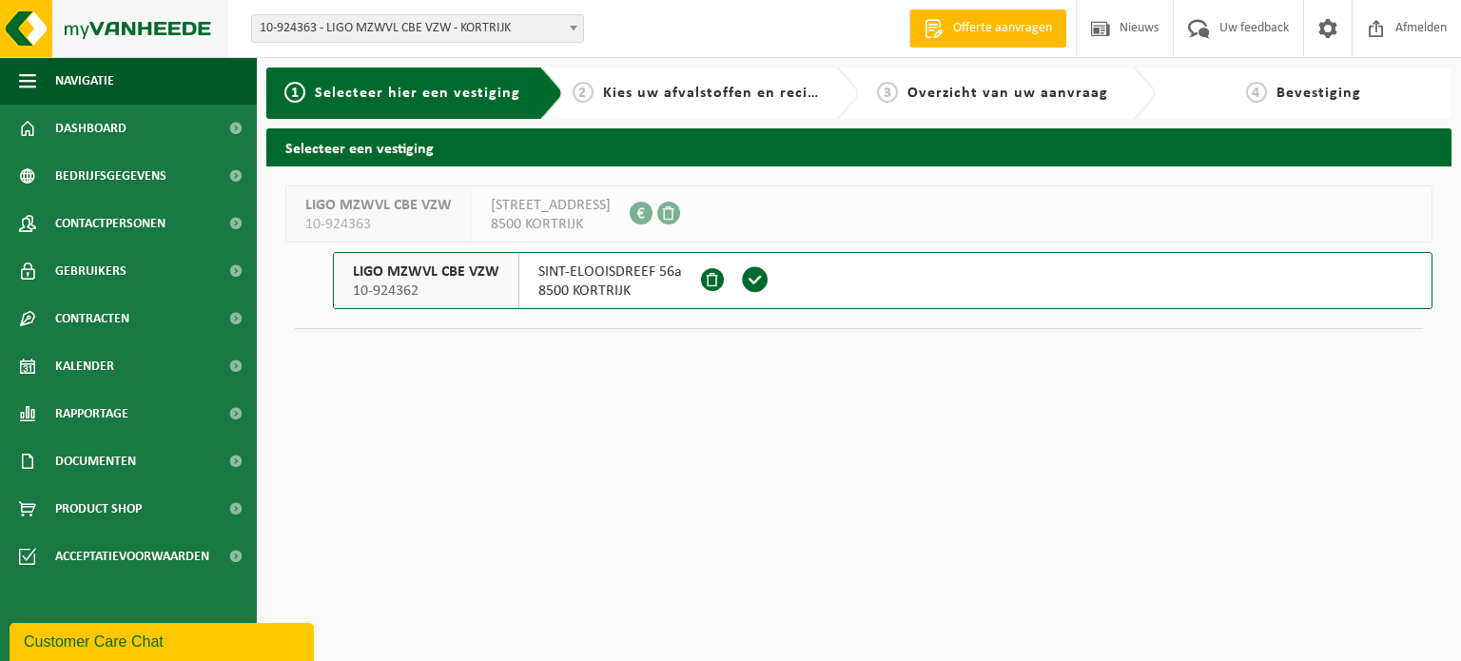
click at [103, 27] on img at bounding box center [114, 28] width 228 height 57
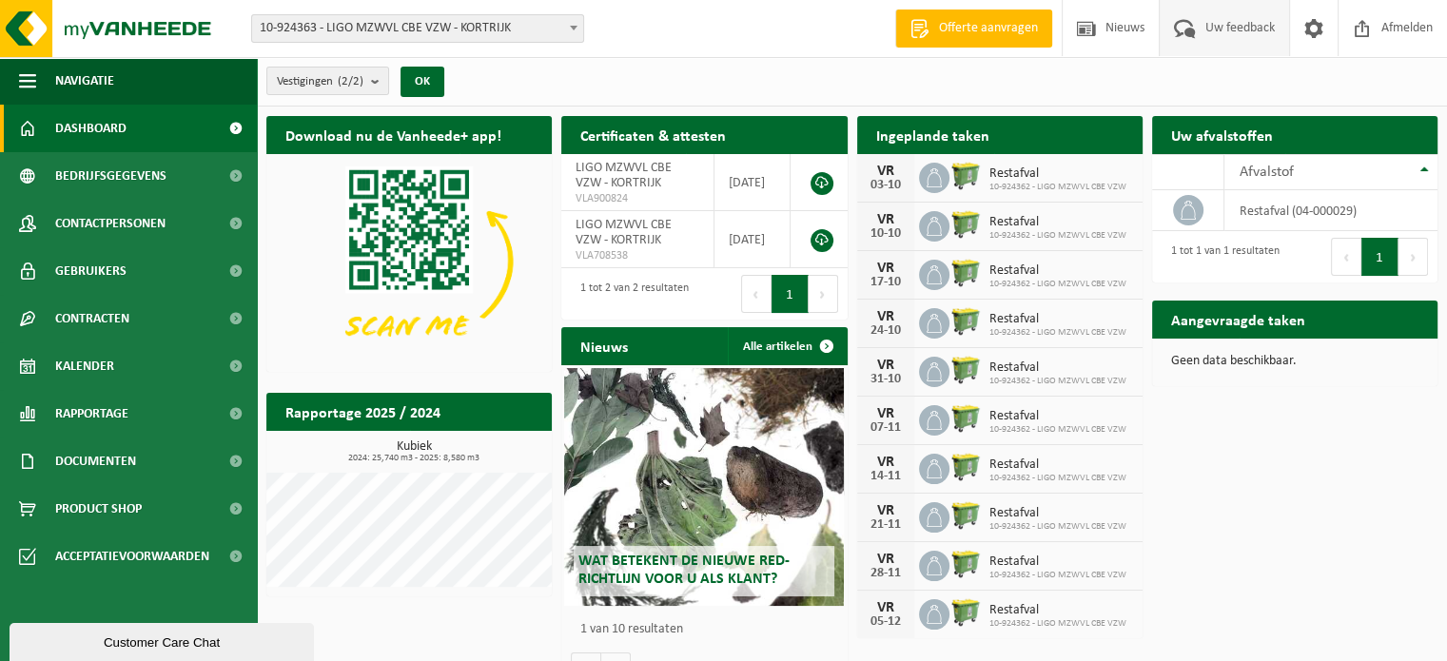
click at [1226, 34] on span "Uw feedback" at bounding box center [1240, 28] width 79 height 56
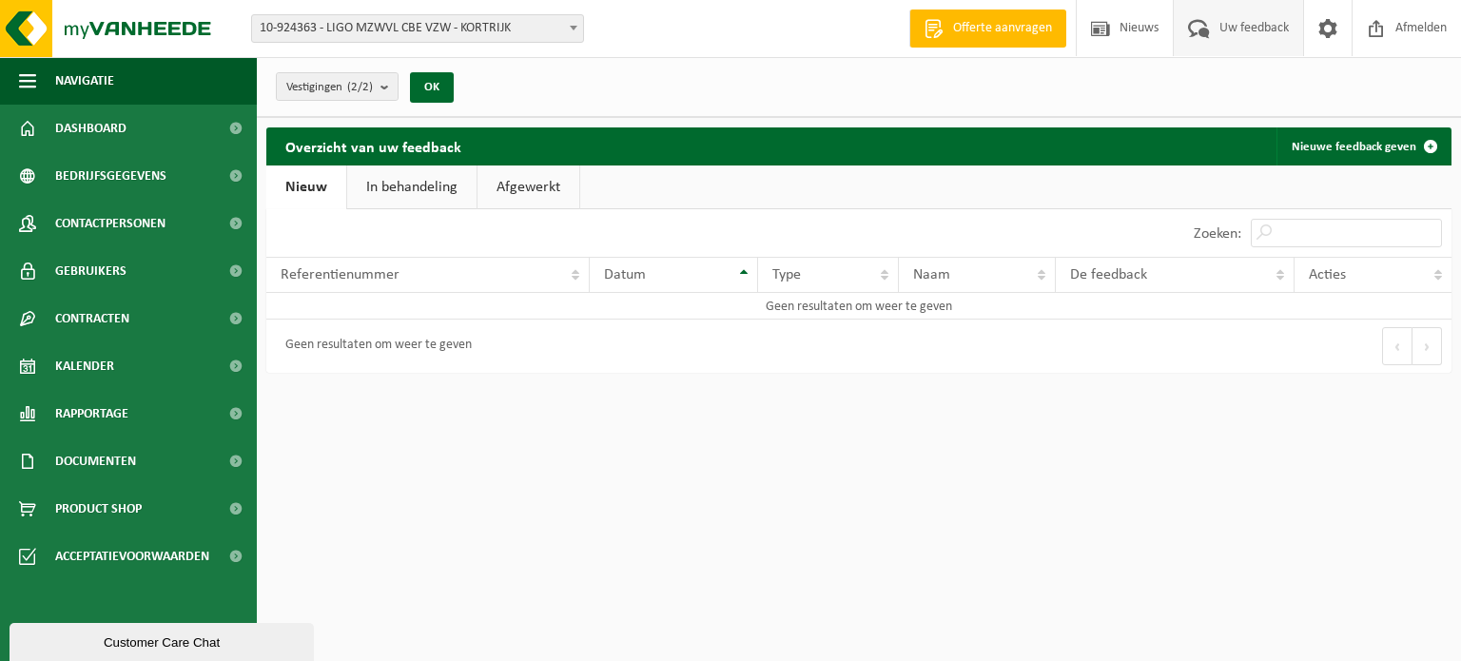
click at [108, 636] on div "Customer Care Chat" at bounding box center [162, 643] width 276 height 14
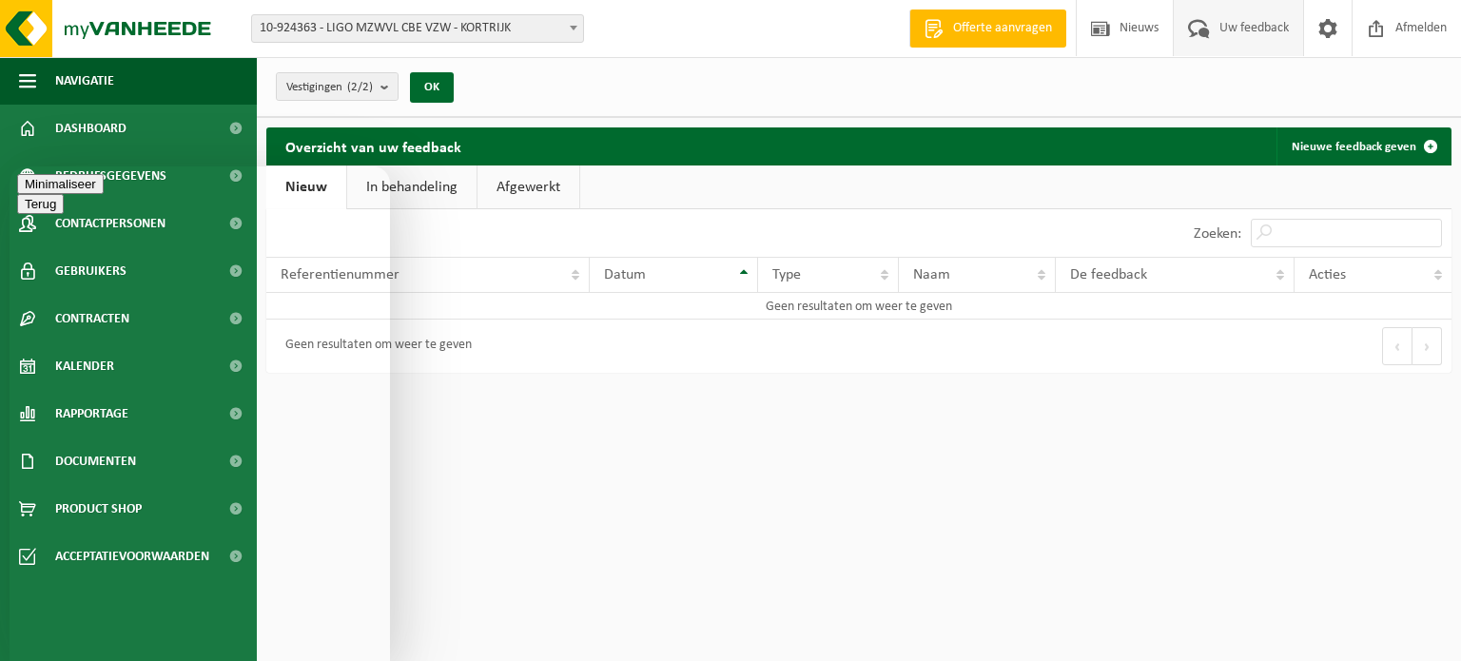
click at [104, 185] on button "Minimaliseer" at bounding box center [60, 184] width 87 height 20
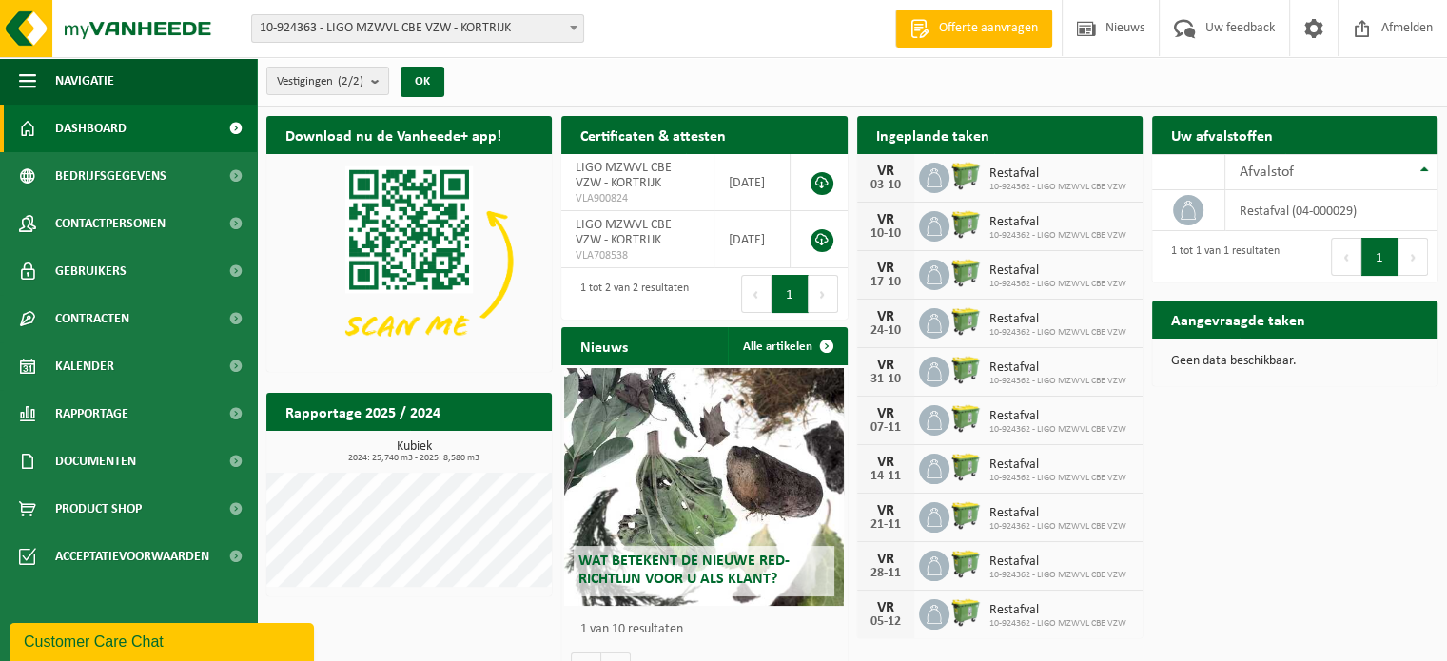
click at [510, 29] on span "10-924363 - LIGO MZWVL CBE VZW - KORTRIJK" at bounding box center [417, 28] width 331 height 27
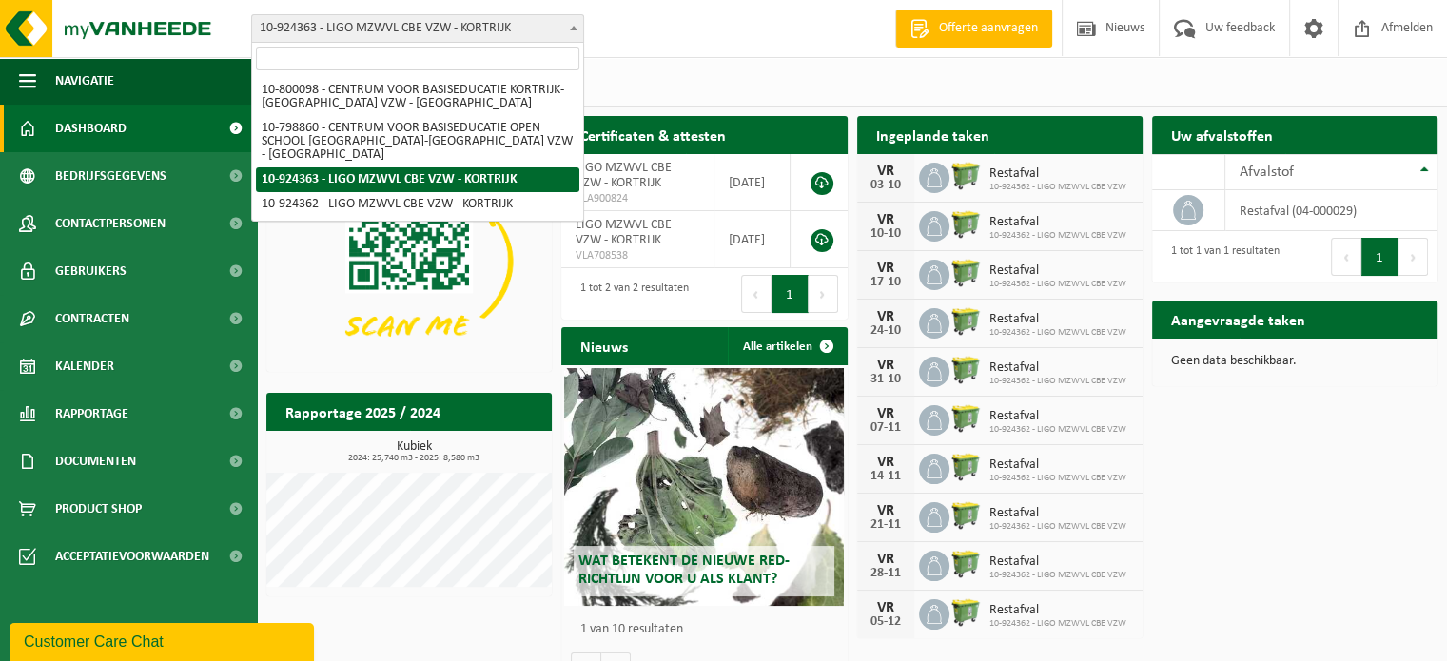
click at [511, 29] on span "10-924363 - LIGO MZWVL CBE VZW - KORTRIJK" at bounding box center [417, 28] width 331 height 27
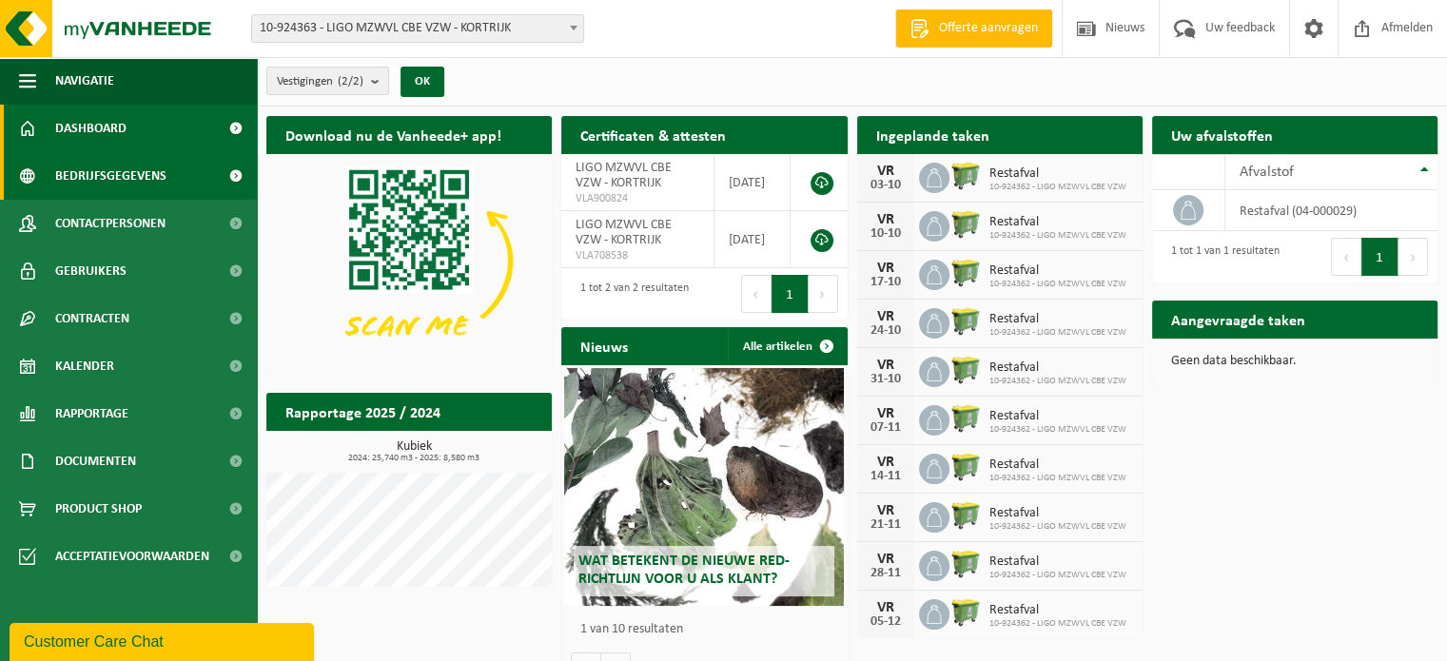
click at [94, 160] on span "Bedrijfsgegevens" at bounding box center [110, 176] width 111 height 48
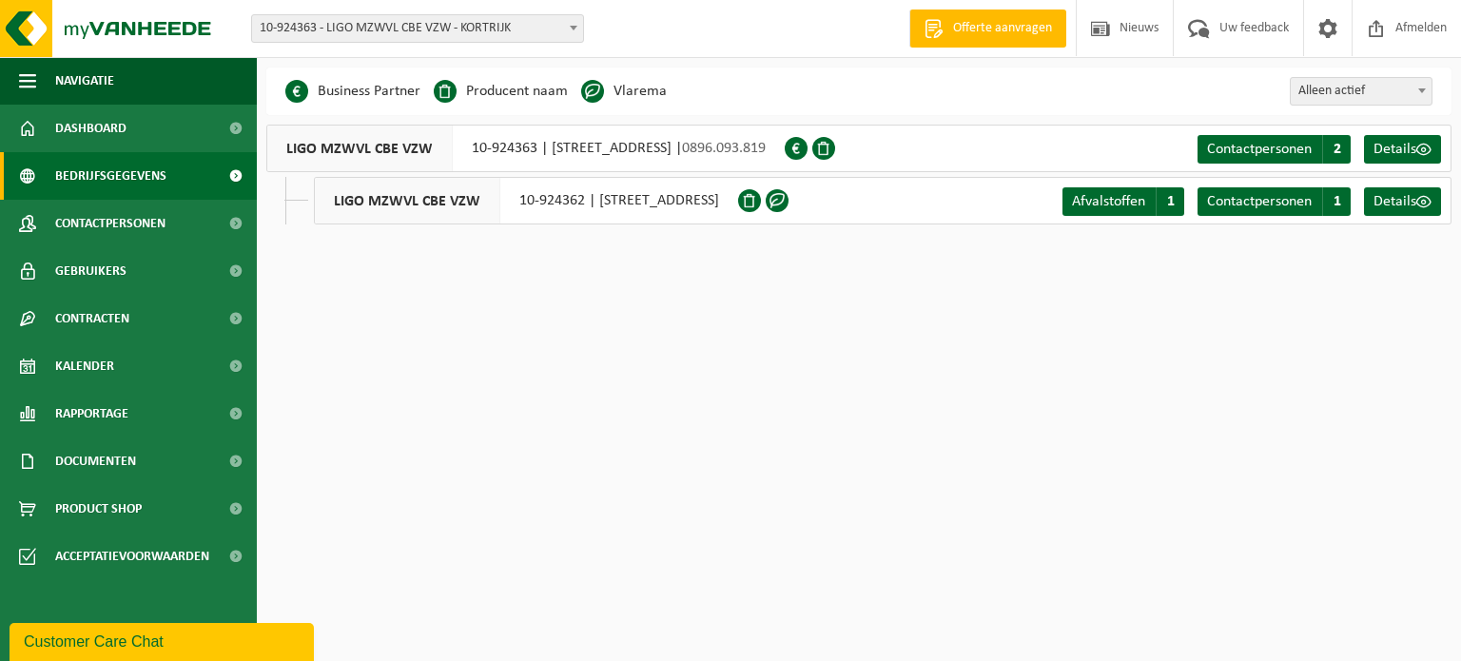
click at [774, 414] on html "Vestiging: 10-800098 - CENTRUM VOOR BASISEDUCATIE KORTRIJK-ROESELARE VZW - KORT…" at bounding box center [730, 330] width 1461 height 661
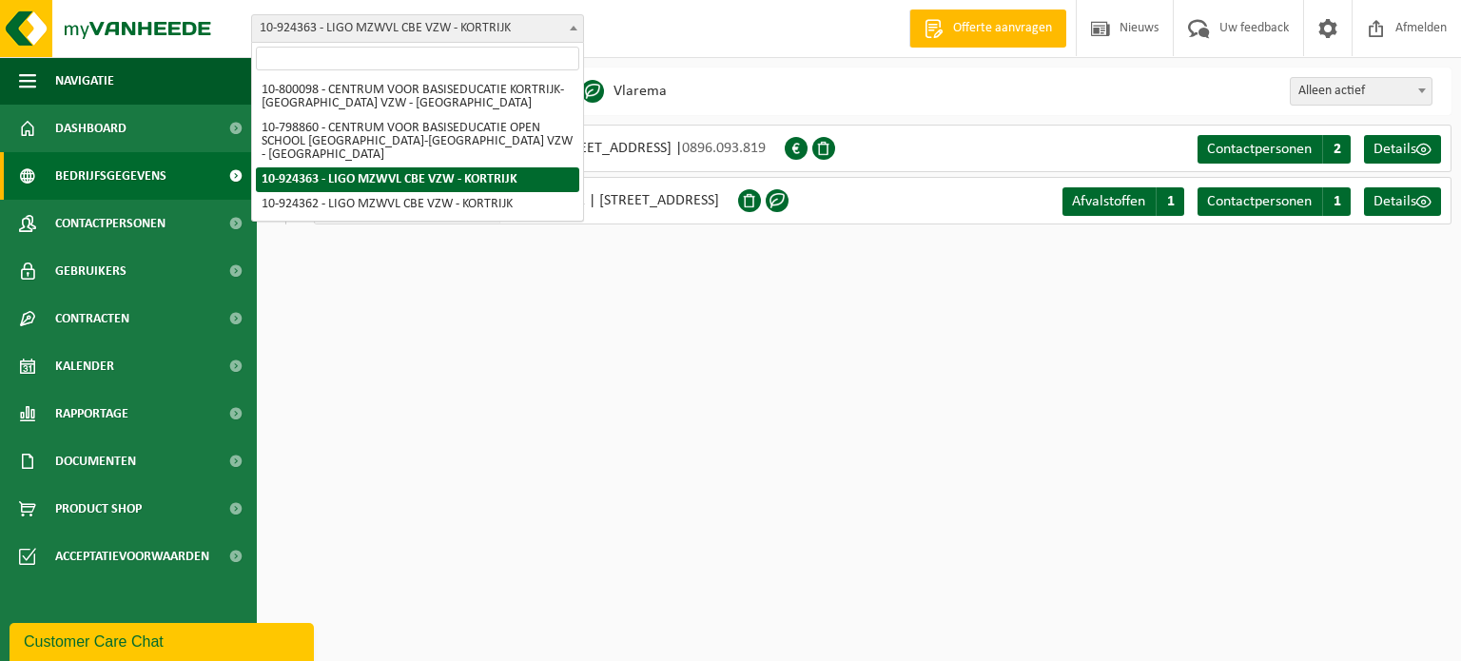
click at [573, 31] on span at bounding box center [573, 27] width 19 height 25
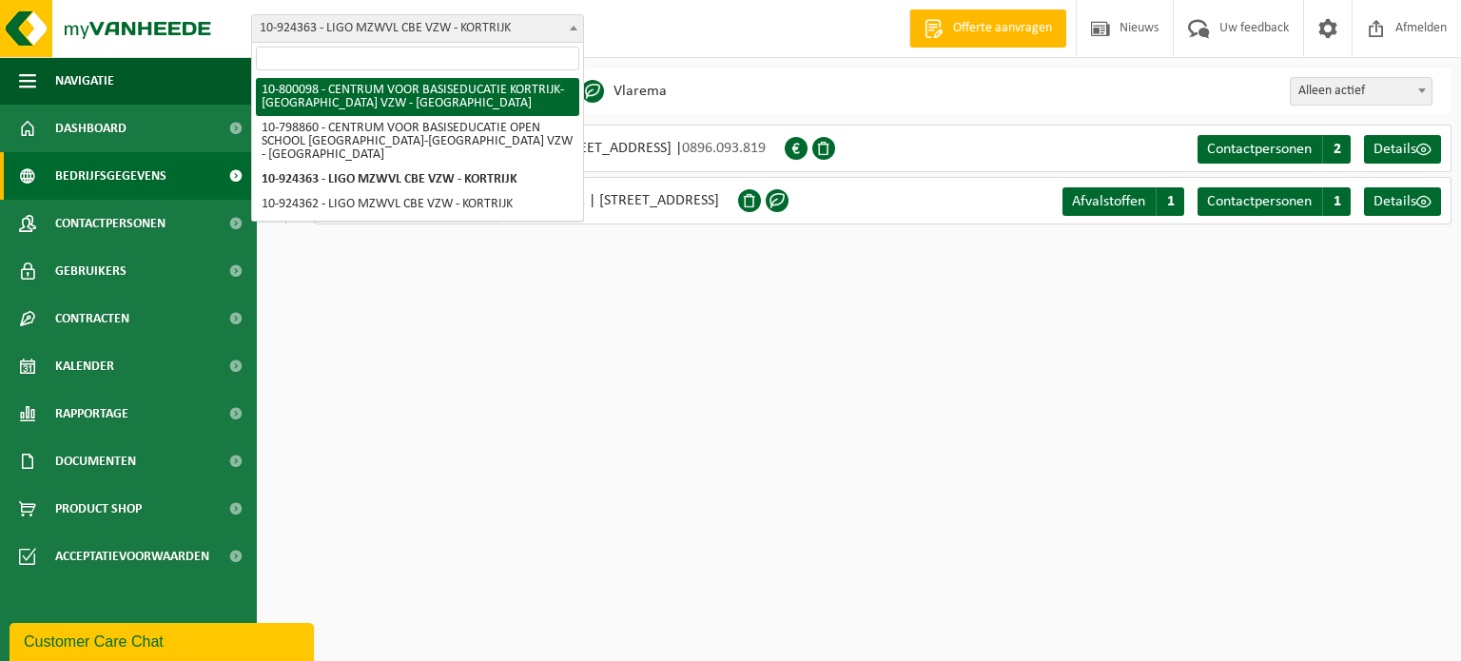
select select "101100"
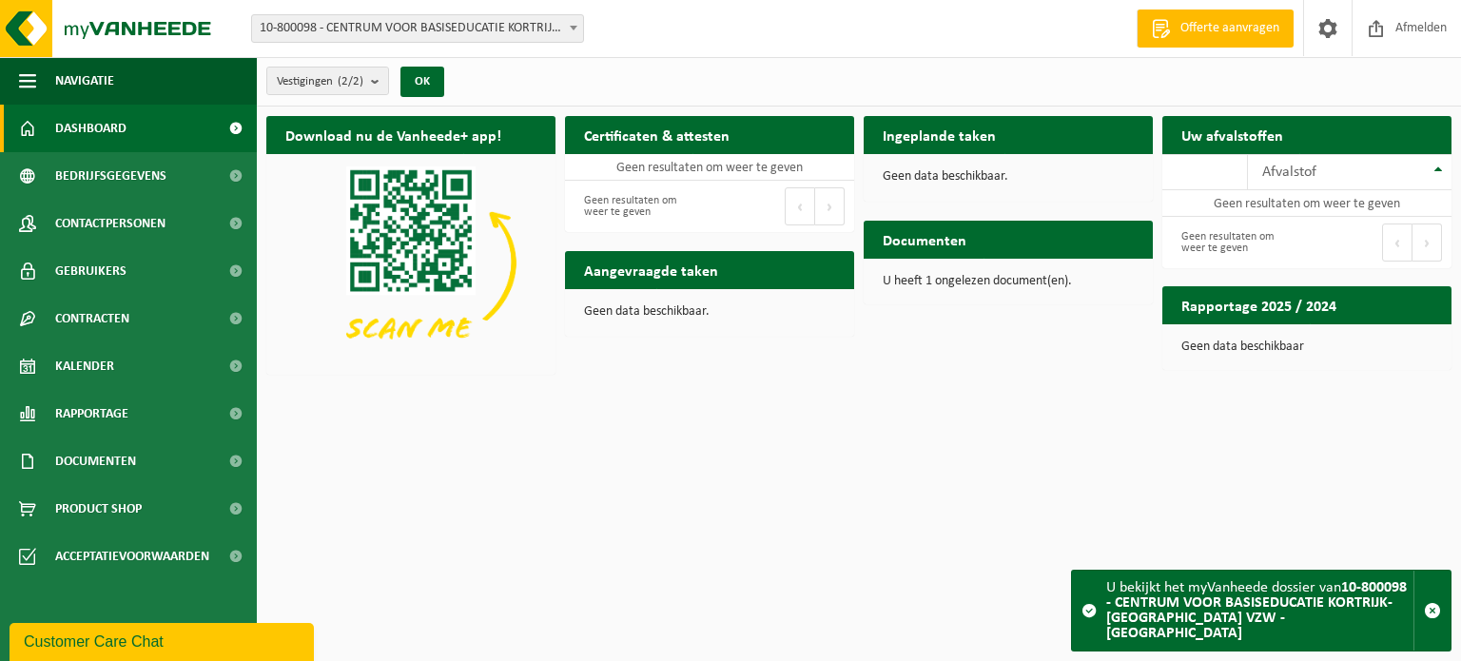
drag, startPoint x: 537, startPoint y: 79, endPoint x: 520, endPoint y: 98, distance: 25.6
click at [533, 83] on div "Vestigingen (2/2) Alles selecteren Alles deselecteren Actieve selecteren CENTRU…" at bounding box center [859, 81] width 1205 height 49
click at [654, 36] on div "Vestiging: 10-800098 - CENTRUM VOOR BASISEDUCATIE [GEOGRAPHIC_DATA]-[GEOGRAPHIC…" at bounding box center [730, 29] width 1461 height 58
click at [350, 77] on count "(2/2)" at bounding box center [351, 81] width 26 height 12
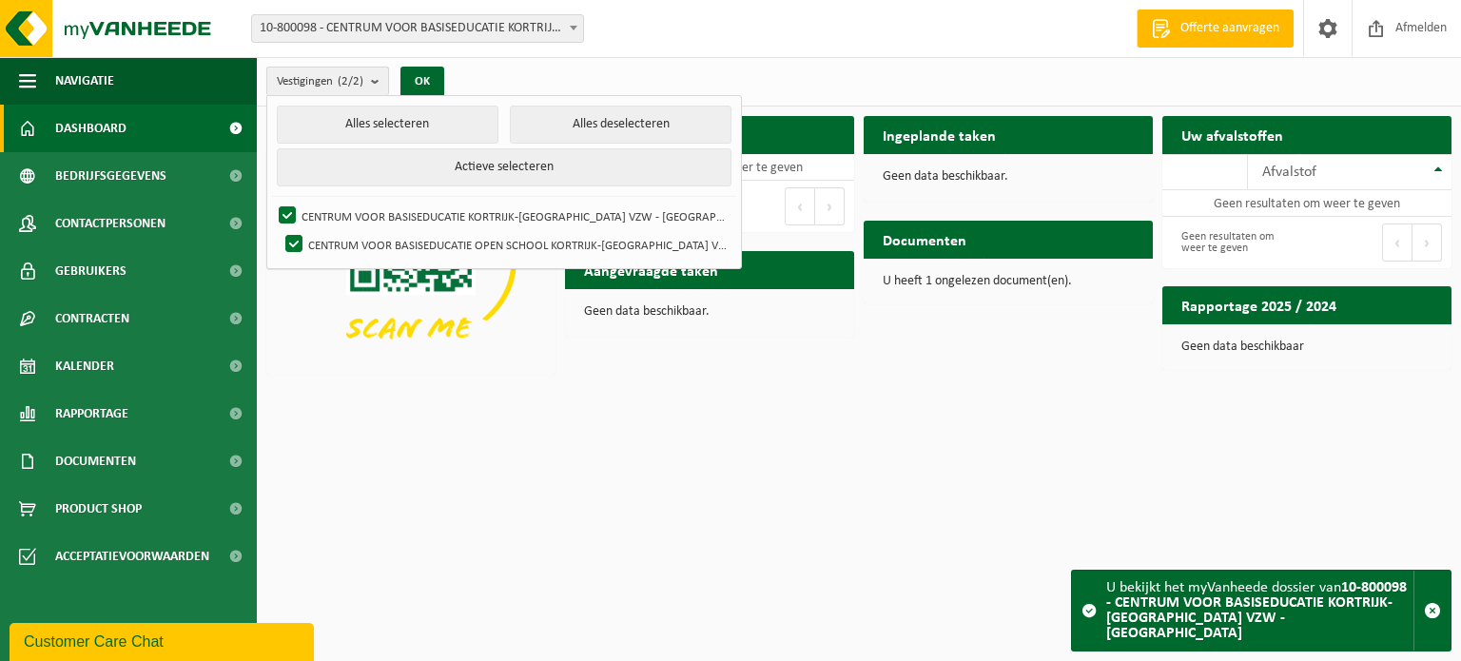
click at [354, 75] on count "(2/2)" at bounding box center [351, 81] width 26 height 12
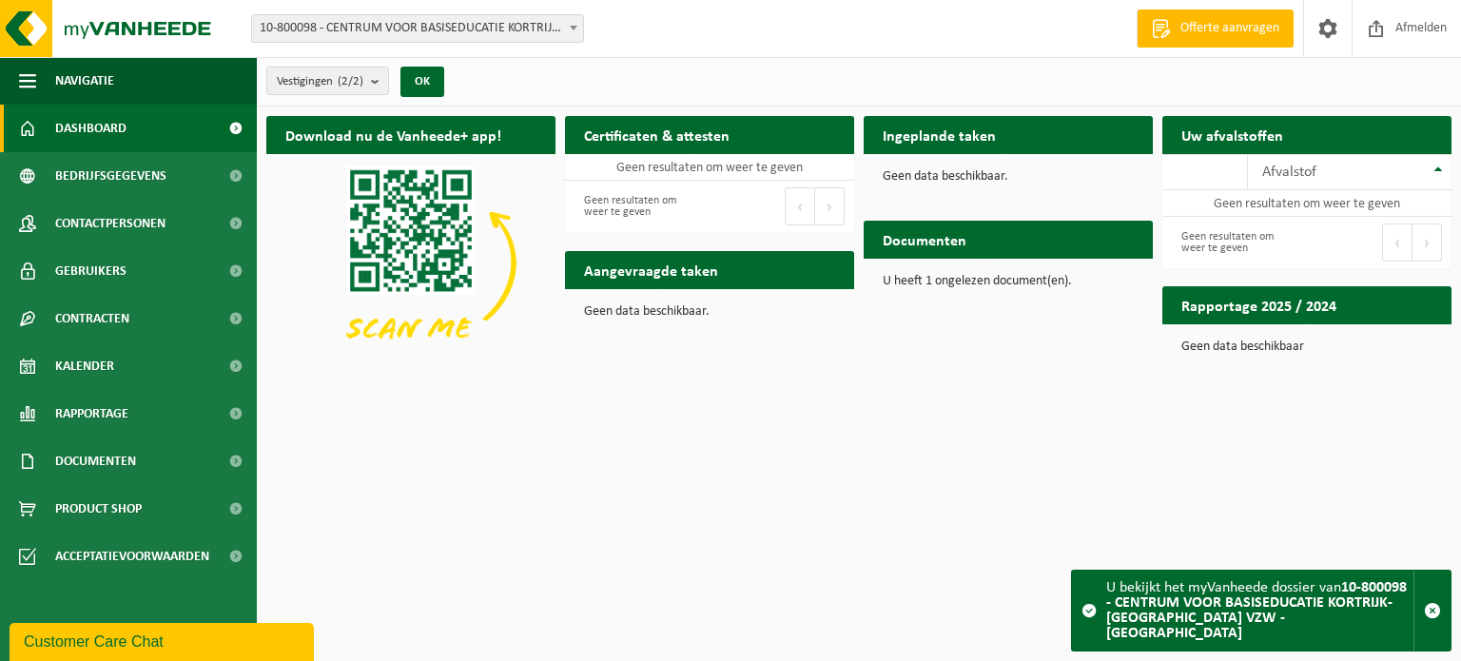
click at [565, 34] on span at bounding box center [573, 27] width 19 height 25
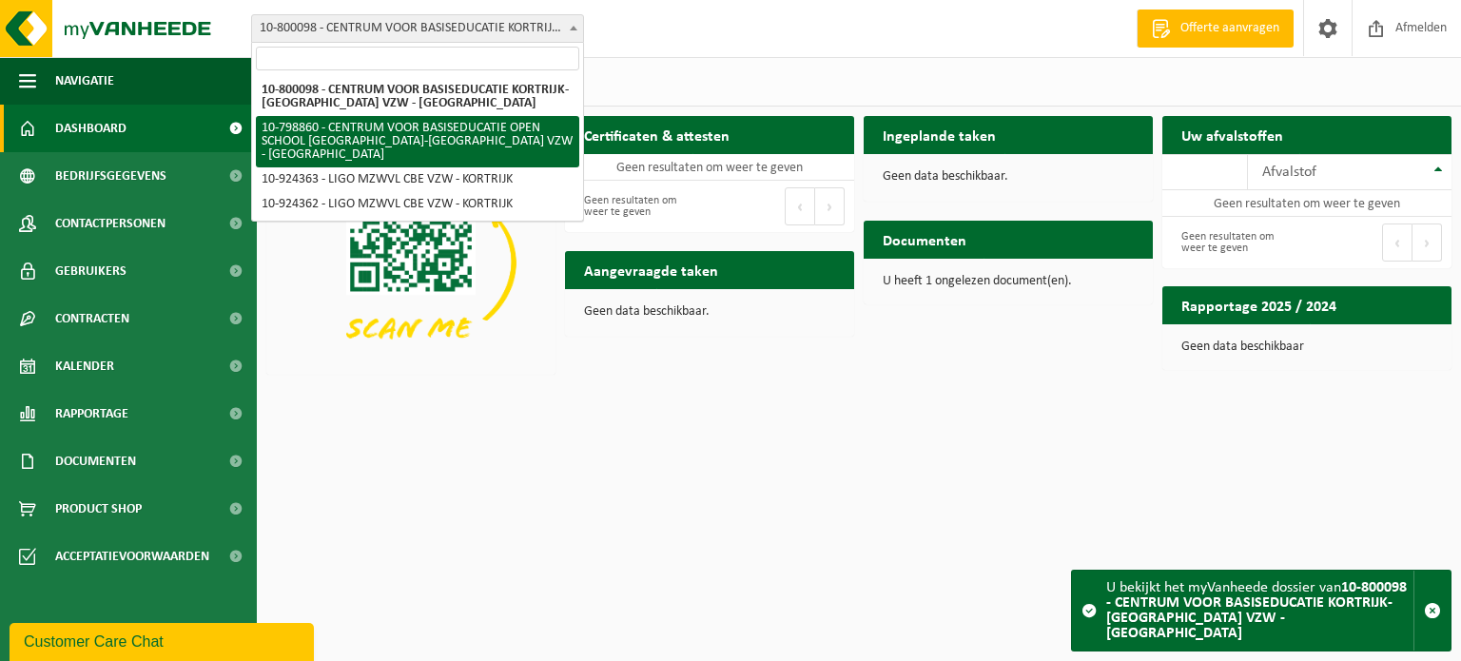
select select "101099"
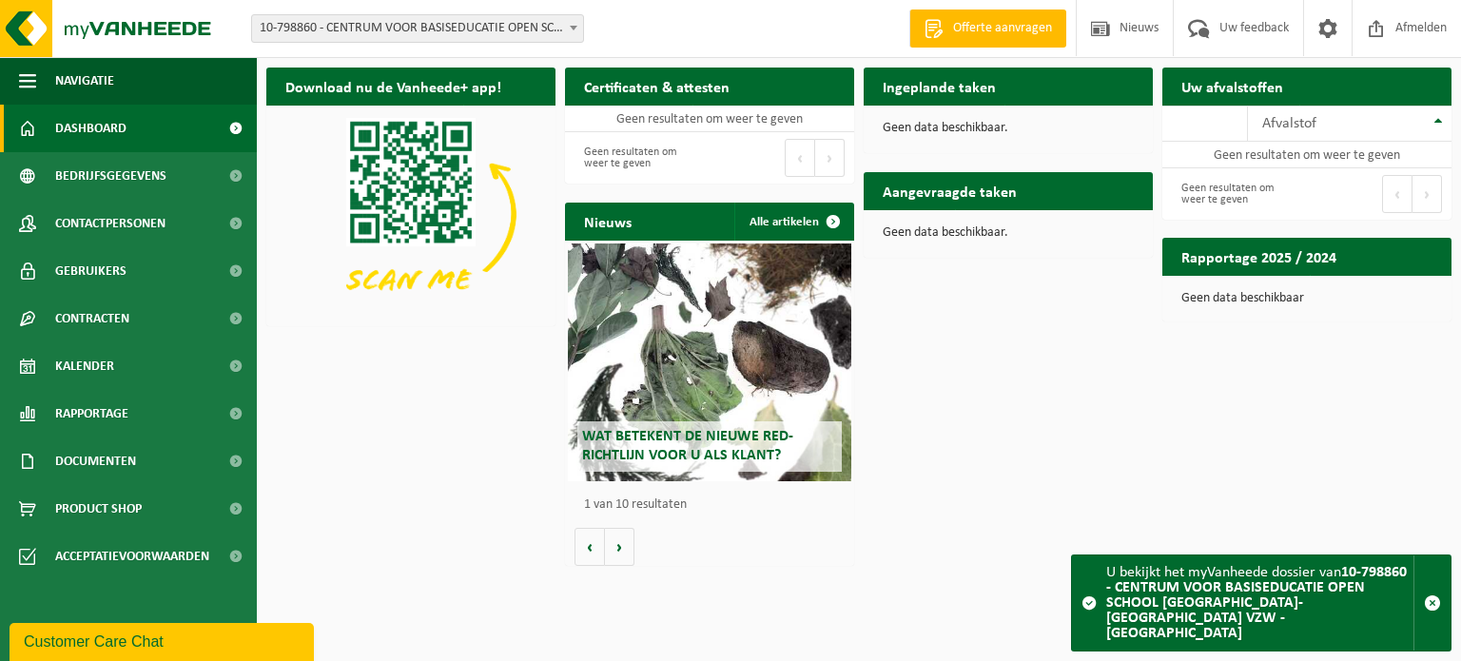
click at [478, 31] on span "10-798860 - CENTRUM VOOR BASISEDUCATIE OPEN SCHOOL [GEOGRAPHIC_DATA]-[GEOGRAPHI…" at bounding box center [417, 28] width 331 height 27
click at [653, 36] on div "Vestiging: 10-800098 - CENTRUM VOOR BASISEDUCATIE KORTRIJK-ROESELARE VZW - KORT…" at bounding box center [730, 29] width 1461 height 58
click at [444, 28] on span "10-798860 - CENTRUM VOOR BASISEDUCATIE OPEN SCHOOL [GEOGRAPHIC_DATA]-[GEOGRAPHI…" at bounding box center [417, 28] width 331 height 27
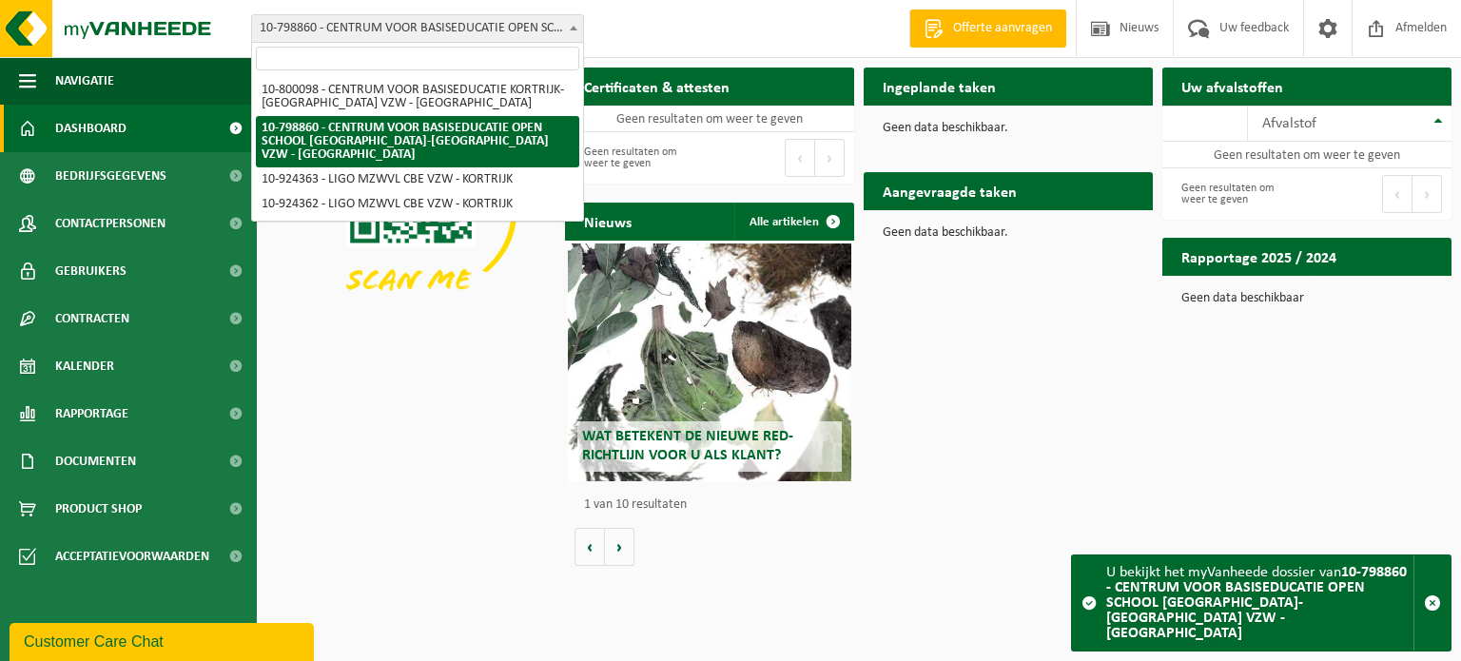
click at [445, 29] on span "10-798860 - CENTRUM VOOR BASISEDUCATIE OPEN SCHOOL [GEOGRAPHIC_DATA]-[GEOGRAPHI…" at bounding box center [417, 28] width 331 height 27
click at [461, 33] on span "10-798860 - CENTRUM VOOR BASISEDUCATIE OPEN SCHOOL [GEOGRAPHIC_DATA]-[GEOGRAPHI…" at bounding box center [417, 28] width 331 height 27
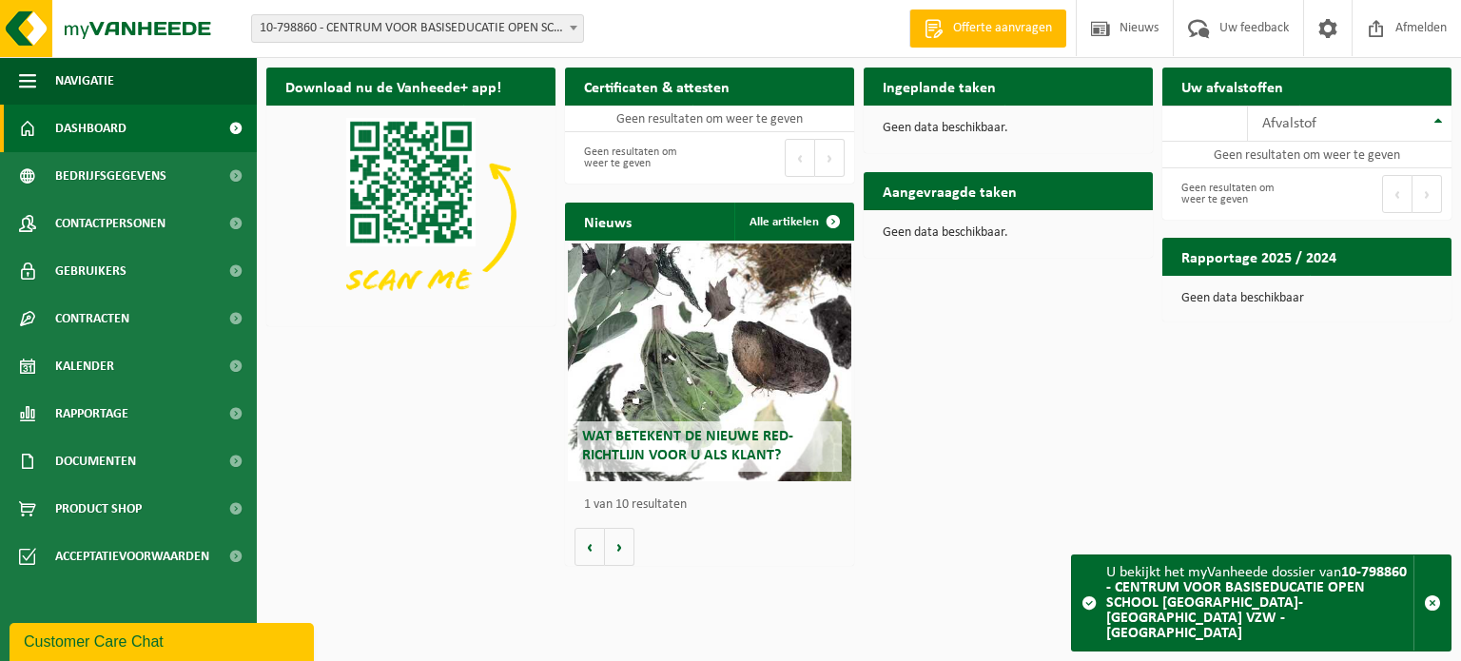
click at [626, 29] on div "Vestiging: 10-800098 - CENTRUM VOOR BASISEDUCATIE KORTRIJK-ROESELARE VZW - KORT…" at bounding box center [730, 29] width 1461 height 58
click at [533, 33] on span "10-798860 - CENTRUM VOOR BASISEDUCATIE OPEN SCHOOL [GEOGRAPHIC_DATA]-[GEOGRAPHI…" at bounding box center [417, 28] width 331 height 27
click at [544, 23] on span "10-798860 - CENTRUM VOOR BASISEDUCATIE OPEN SCHOOL [GEOGRAPHIC_DATA]-[GEOGRAPHI…" at bounding box center [417, 28] width 331 height 27
click at [387, 31] on span "10-798860 - CENTRUM VOOR BASISEDUCATIE OPEN SCHOOL [GEOGRAPHIC_DATA]-[GEOGRAPHI…" at bounding box center [417, 28] width 331 height 27
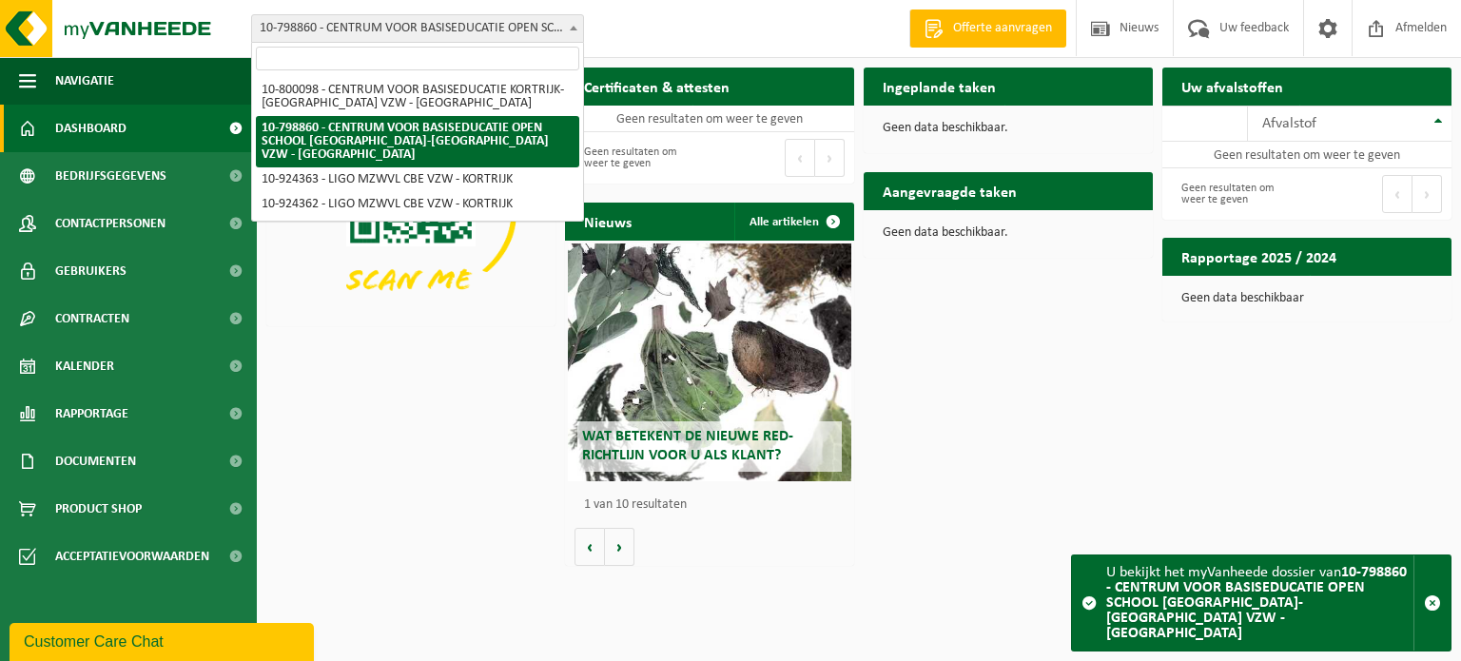
click at [393, 28] on span "10-798860 - CENTRUM VOOR BASISEDUCATIE OPEN SCHOOL [GEOGRAPHIC_DATA]-[GEOGRAPHI…" at bounding box center [417, 28] width 331 height 27
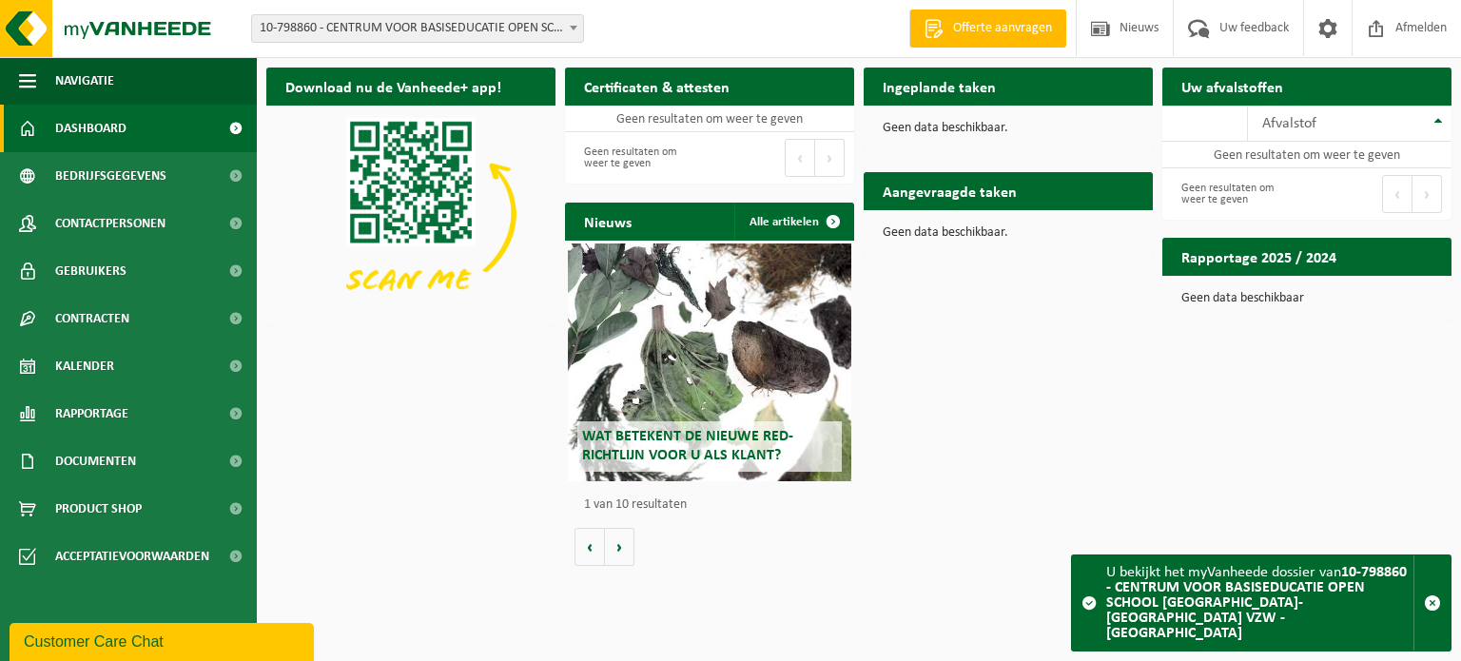
click at [640, 10] on div "Vestiging: 10-800098 - CENTRUM VOOR BASISEDUCATIE KORTRIJK-ROESELARE VZW - KORT…" at bounding box center [730, 29] width 1461 height 58
click at [401, 20] on span "10-798860 - CENTRUM VOOR BASISEDUCATIE OPEN SCHOOL [GEOGRAPHIC_DATA]-[GEOGRAPHI…" at bounding box center [417, 28] width 331 height 27
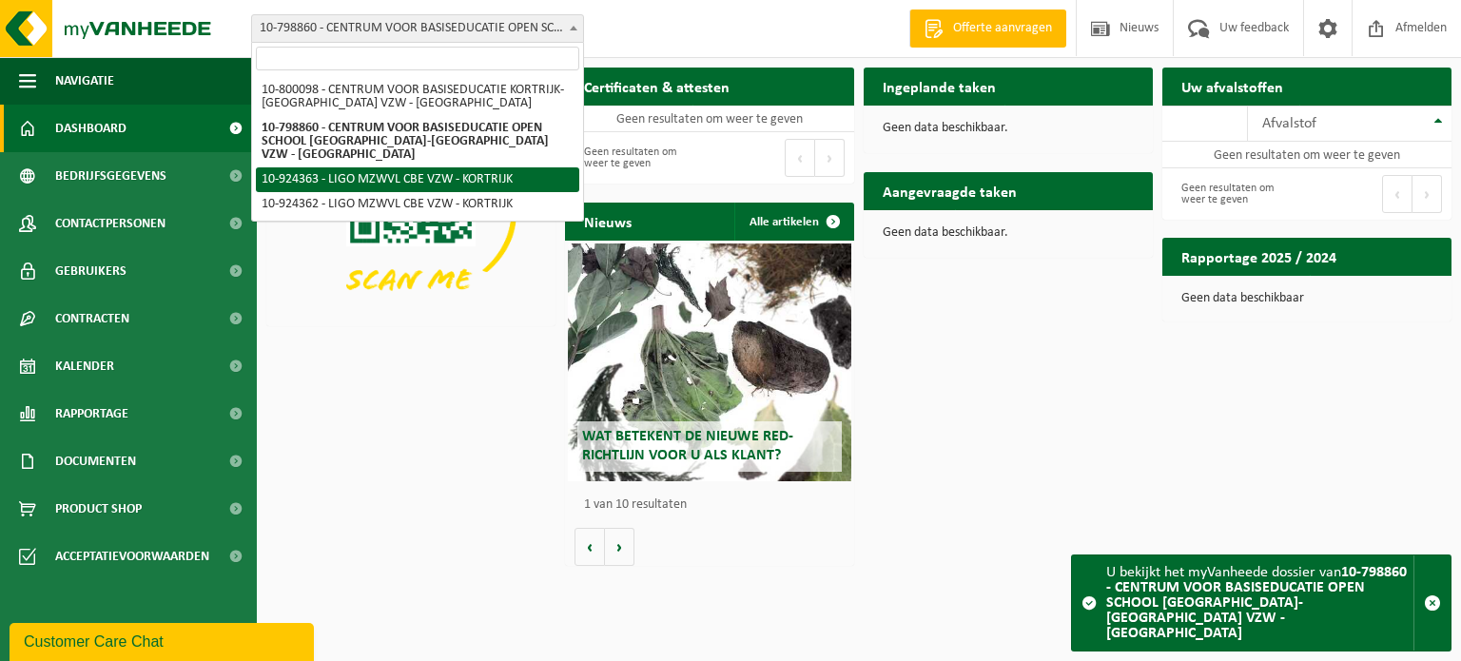
select select "131963"
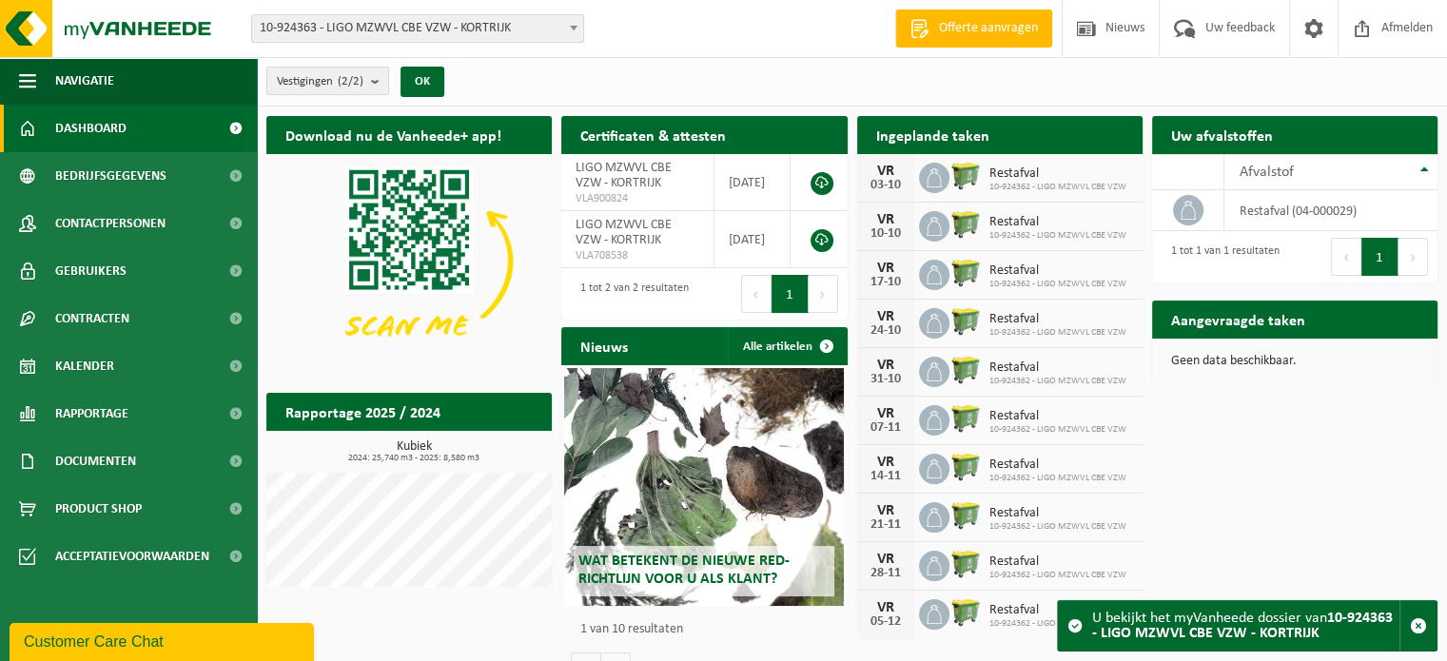
click at [480, 31] on span "10-924363 - LIGO MZWVL CBE VZW - KORTRIJK" at bounding box center [417, 28] width 331 height 27
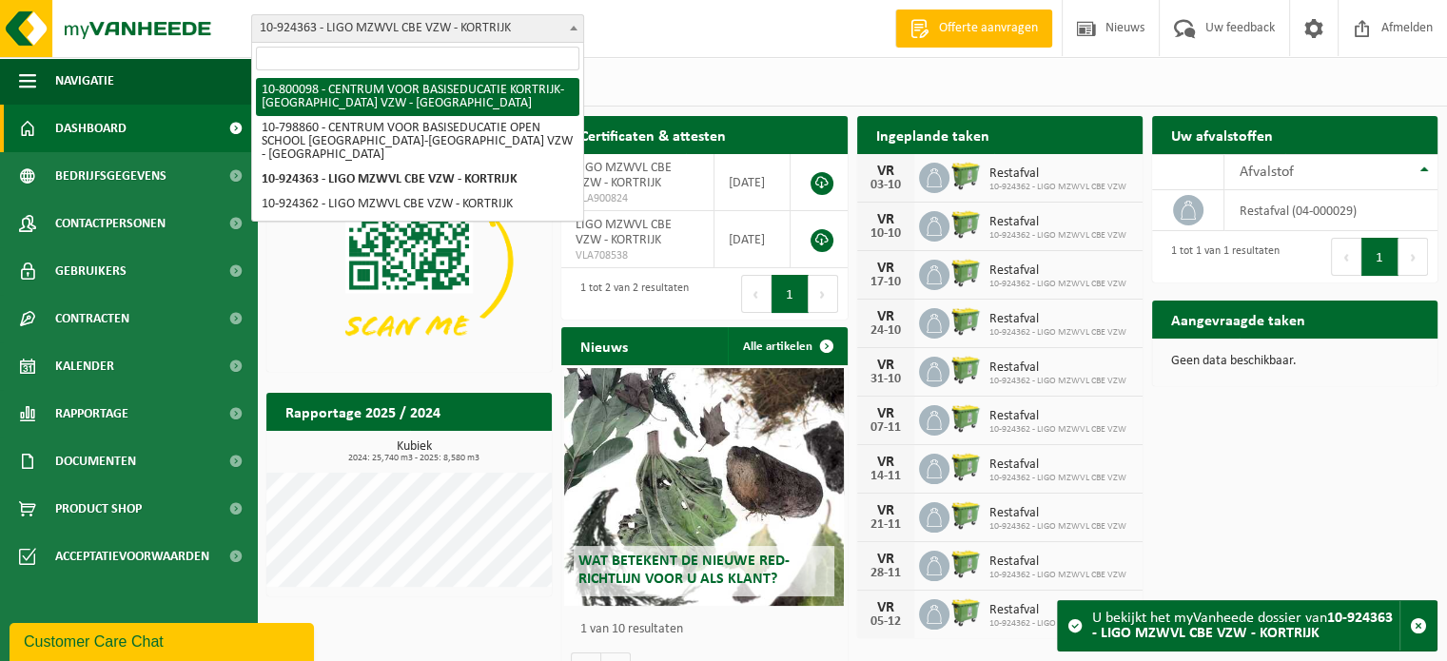
click at [558, 20] on span "10-924363 - LIGO MZWVL CBE VZW - KORTRIJK" at bounding box center [417, 28] width 331 height 27
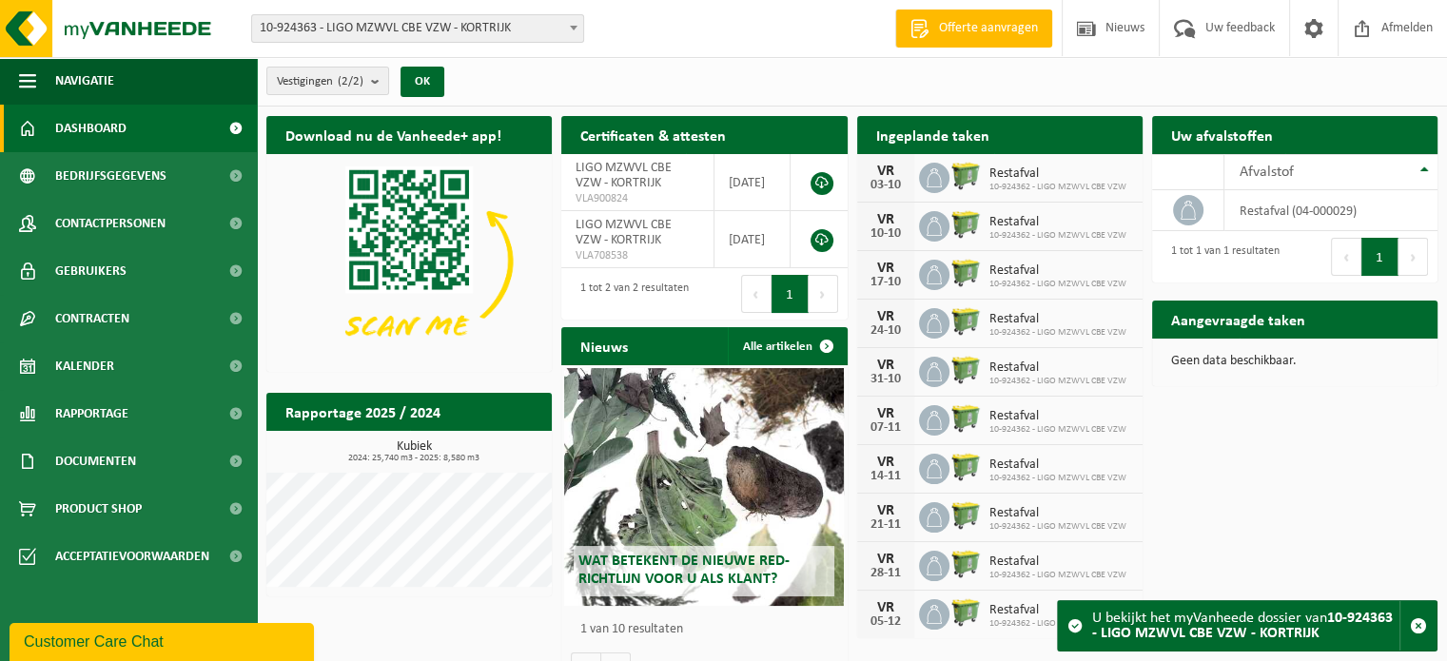
click at [623, 20] on div "Vestiging: 10-800098 - CENTRUM VOOR BASISEDUCATIE KORTRIJK-[GEOGRAPHIC_DATA] VZ…" at bounding box center [723, 29] width 1447 height 58
click at [528, 69] on div "Vestigingen (2/2) Alles selecteren Alles deselecteren Actieve selecteren LIGO M…" at bounding box center [852, 81] width 1190 height 49
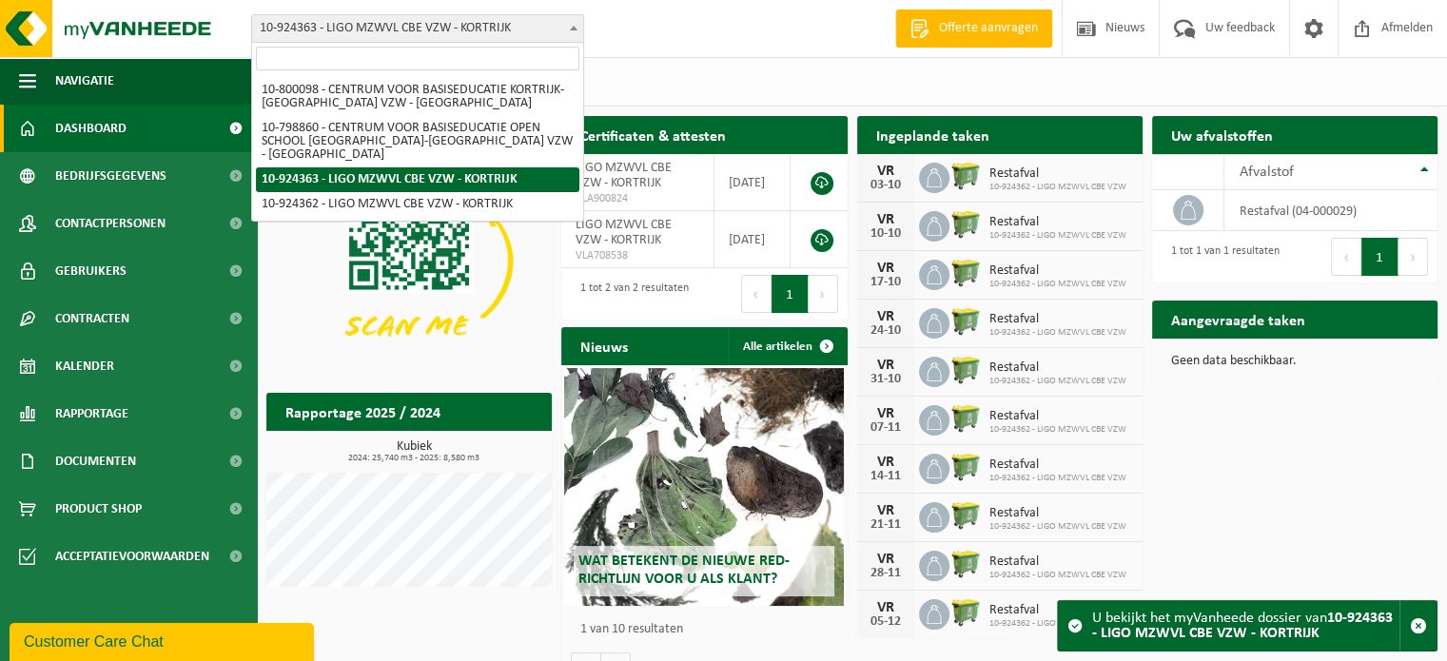
click at [452, 25] on span "10-924363 - LIGO MZWVL CBE VZW - KORTRIJK" at bounding box center [417, 28] width 331 height 27
